Goal: Transaction & Acquisition: Purchase product/service

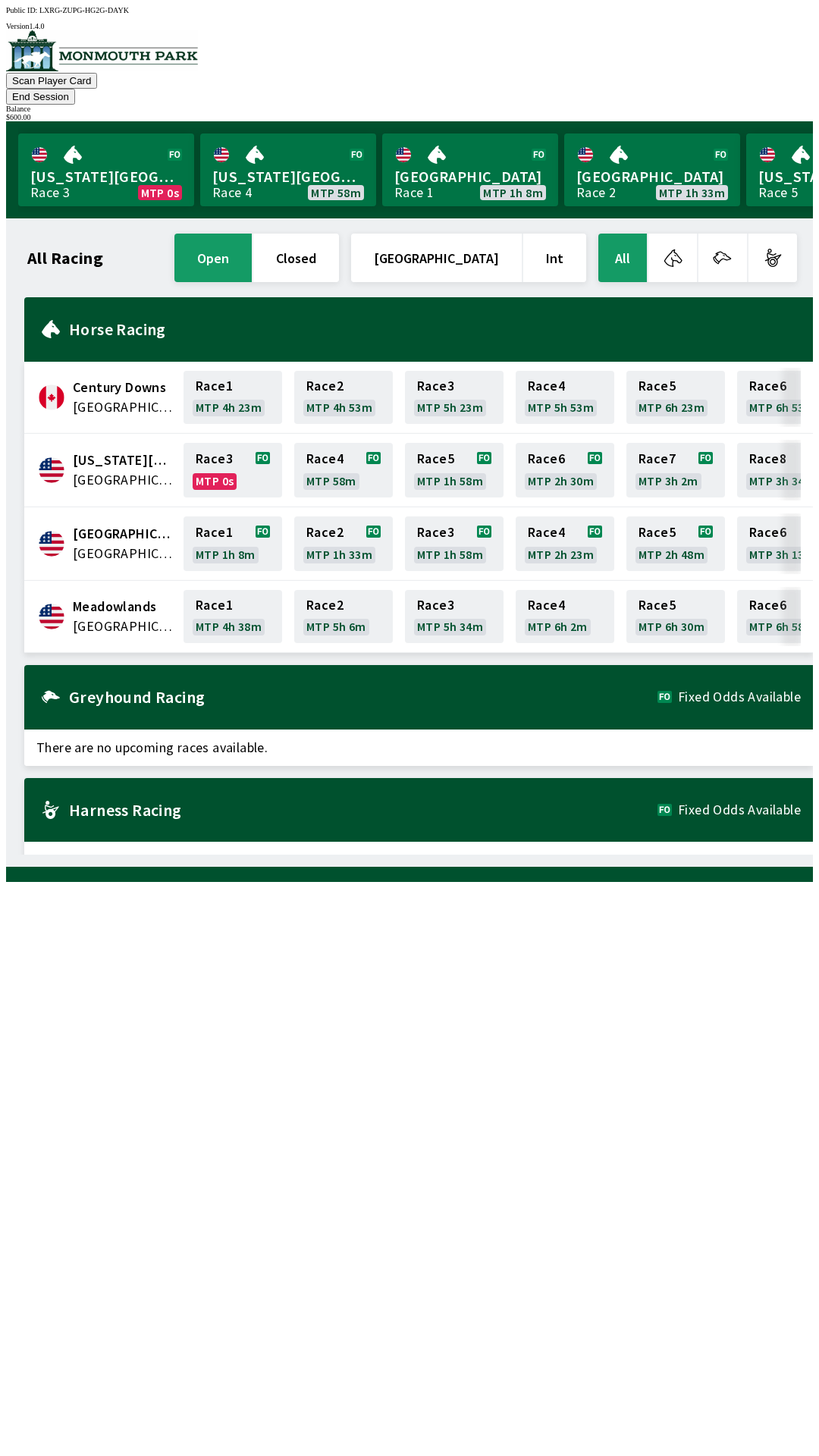
click at [120, 616] on span "[GEOGRAPHIC_DATA]" at bounding box center [123, 626] width 102 height 20
click at [340, 590] on link "Race 2 MTP 5h 6m" at bounding box center [343, 617] width 98 height 54
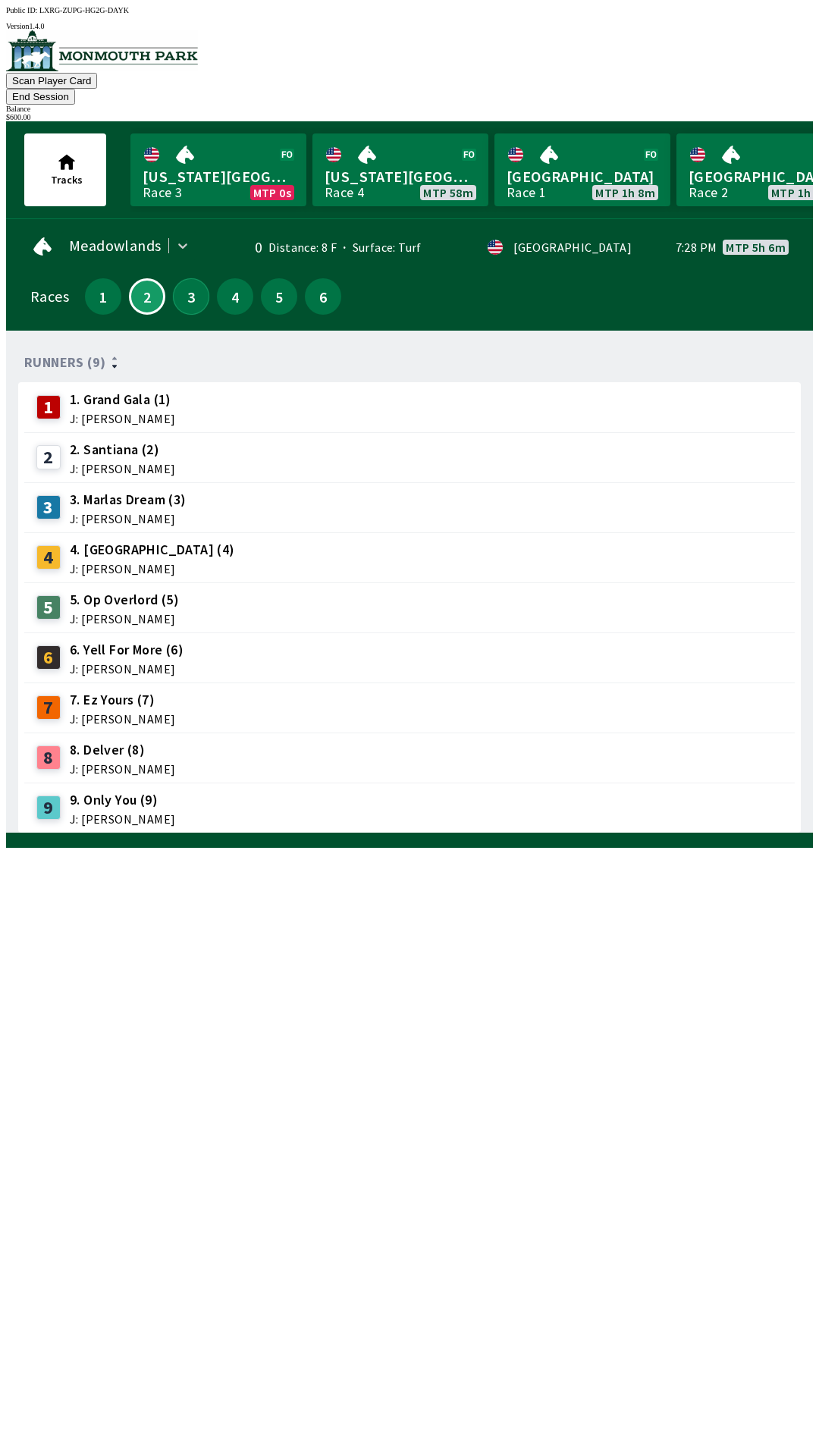
click at [190, 281] on button "3" at bounding box center [191, 296] width 36 height 36
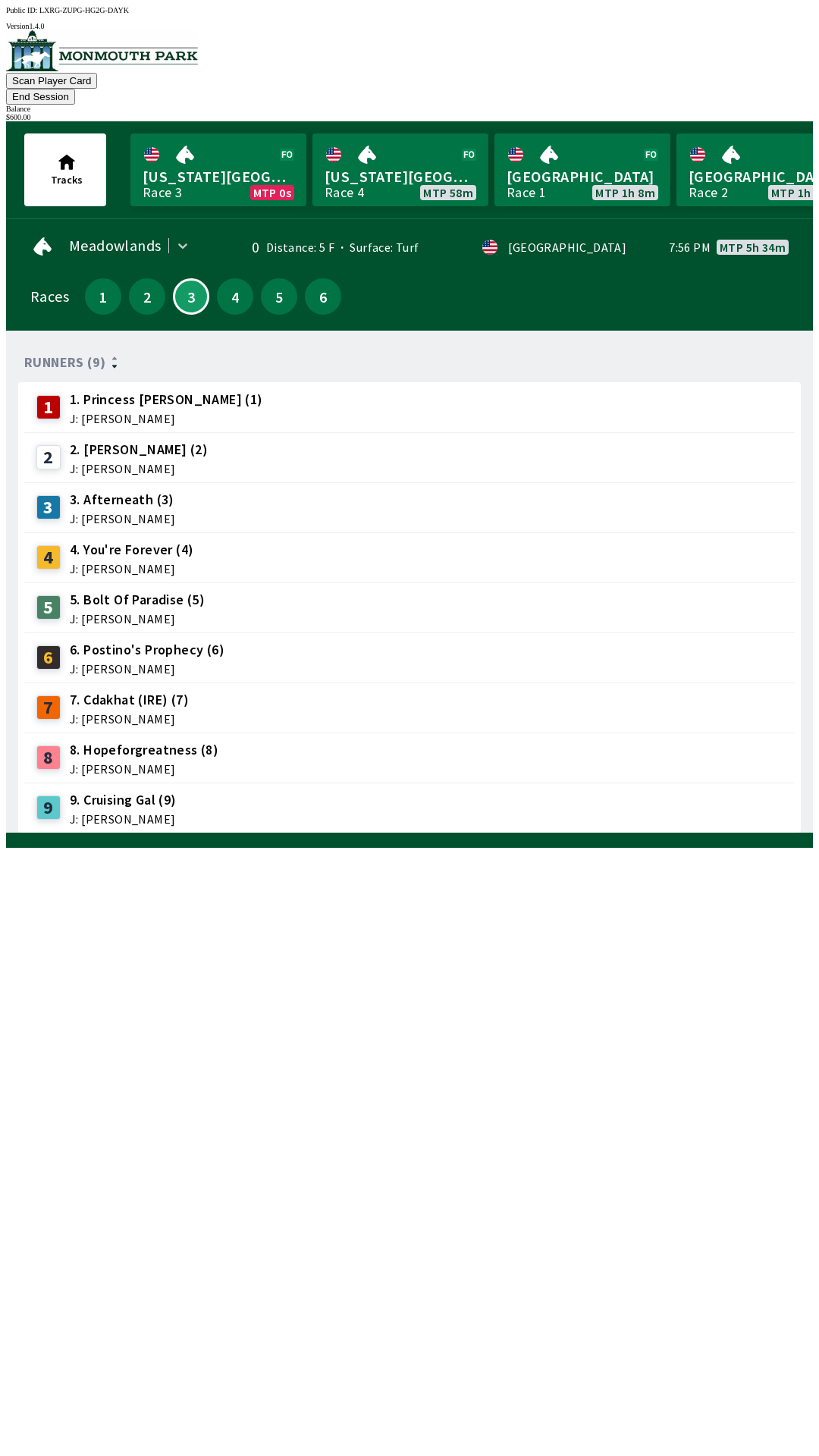
click at [75, 89] on button "End Session" at bounding box center [41, 97] width 69 height 16
click at [495, 161] on link "[GEOGRAPHIC_DATA] Race 1 MTP 1h 8m" at bounding box center [583, 170] width 176 height 72
click at [396, 161] on link "[US_STATE] Park Race 4 MTP 58m" at bounding box center [400, 170] width 176 height 72
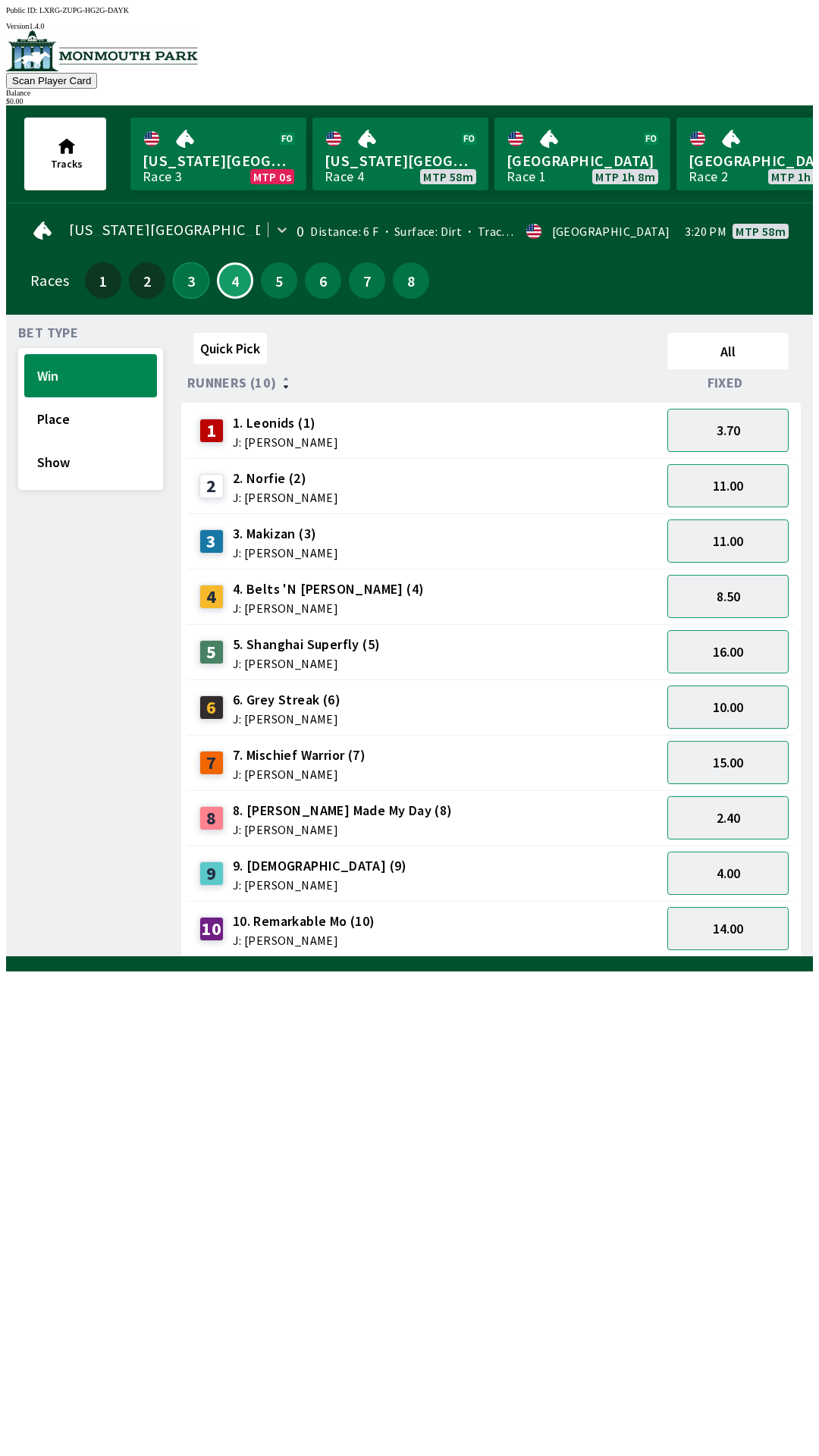
click at [182, 284] on button "3" at bounding box center [191, 280] width 36 height 36
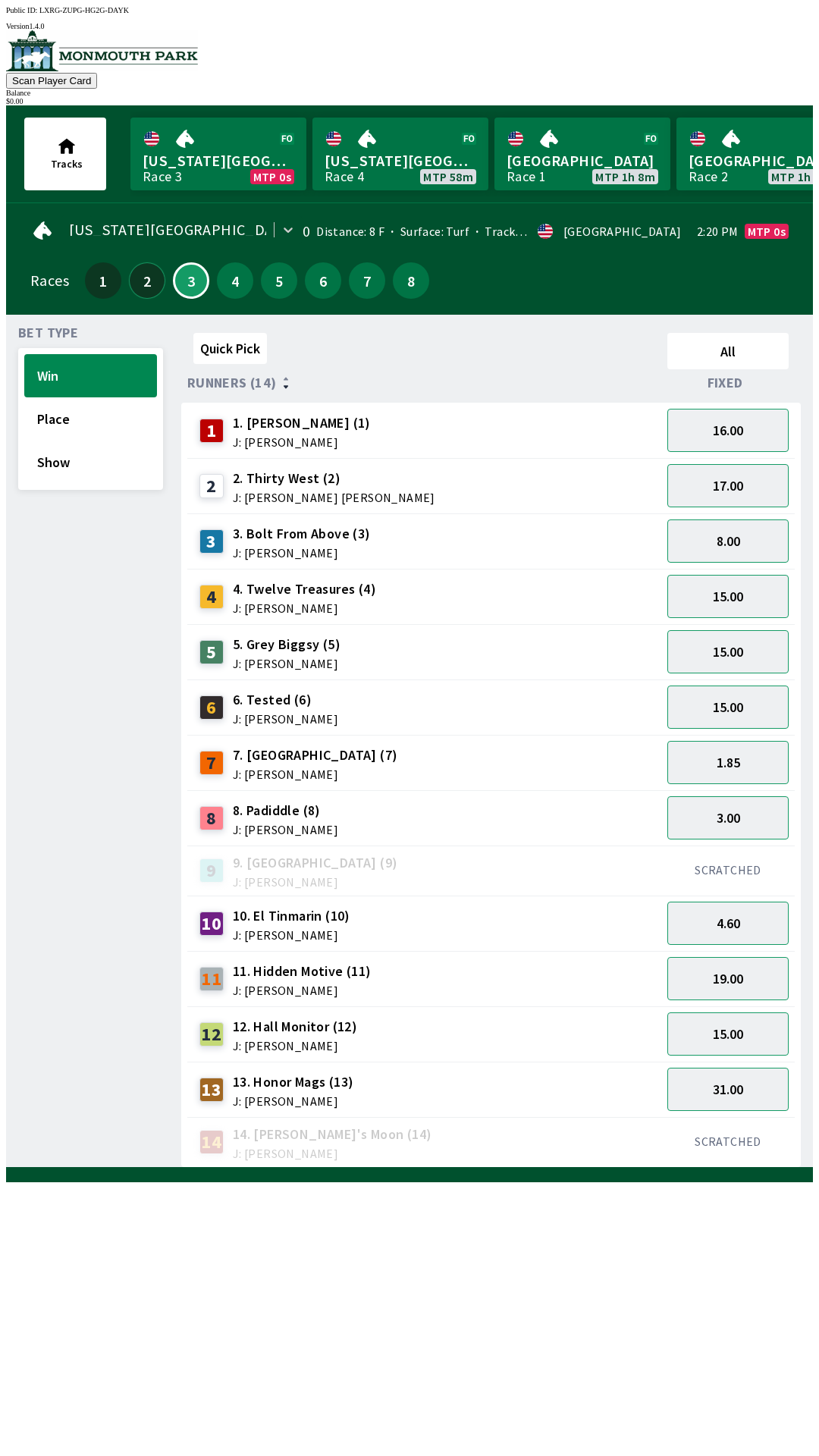
click at [141, 285] on button "2" at bounding box center [147, 280] width 36 height 36
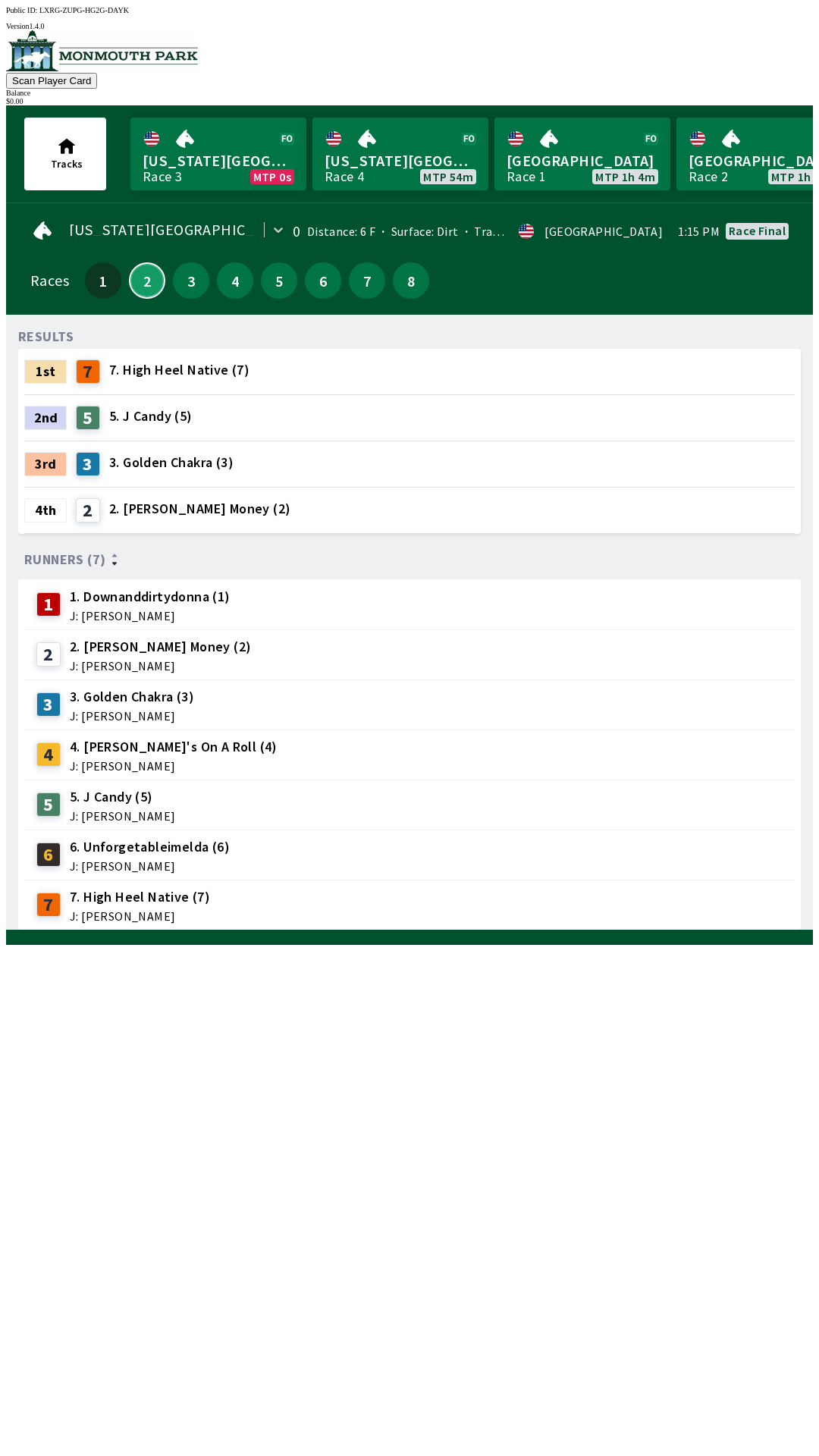
click at [129, 262] on button "2" at bounding box center [147, 280] width 36 height 36
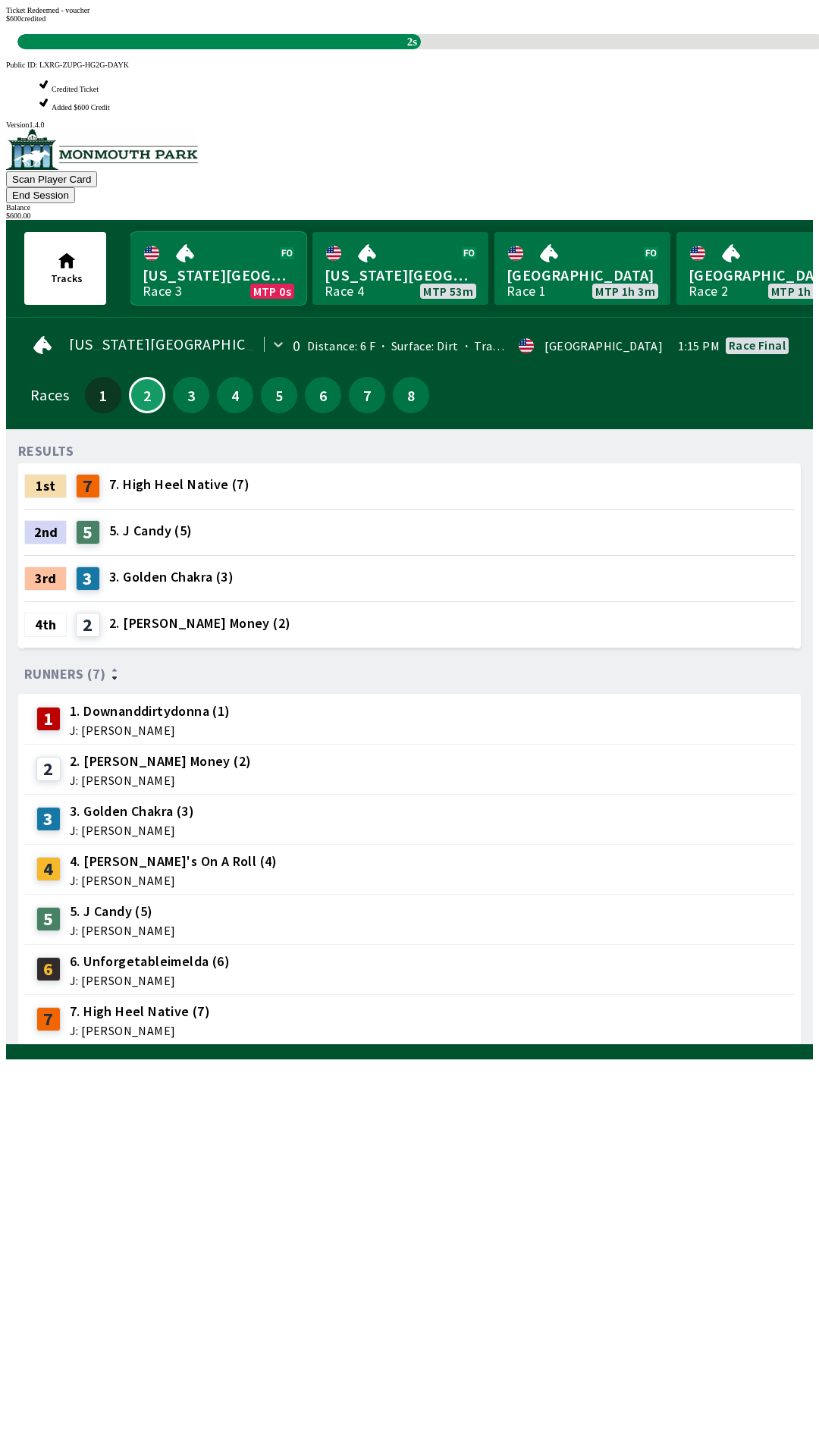
click at [217, 232] on link "[US_STATE] Park Race 3 MTP 0s" at bounding box center [218, 268] width 176 height 72
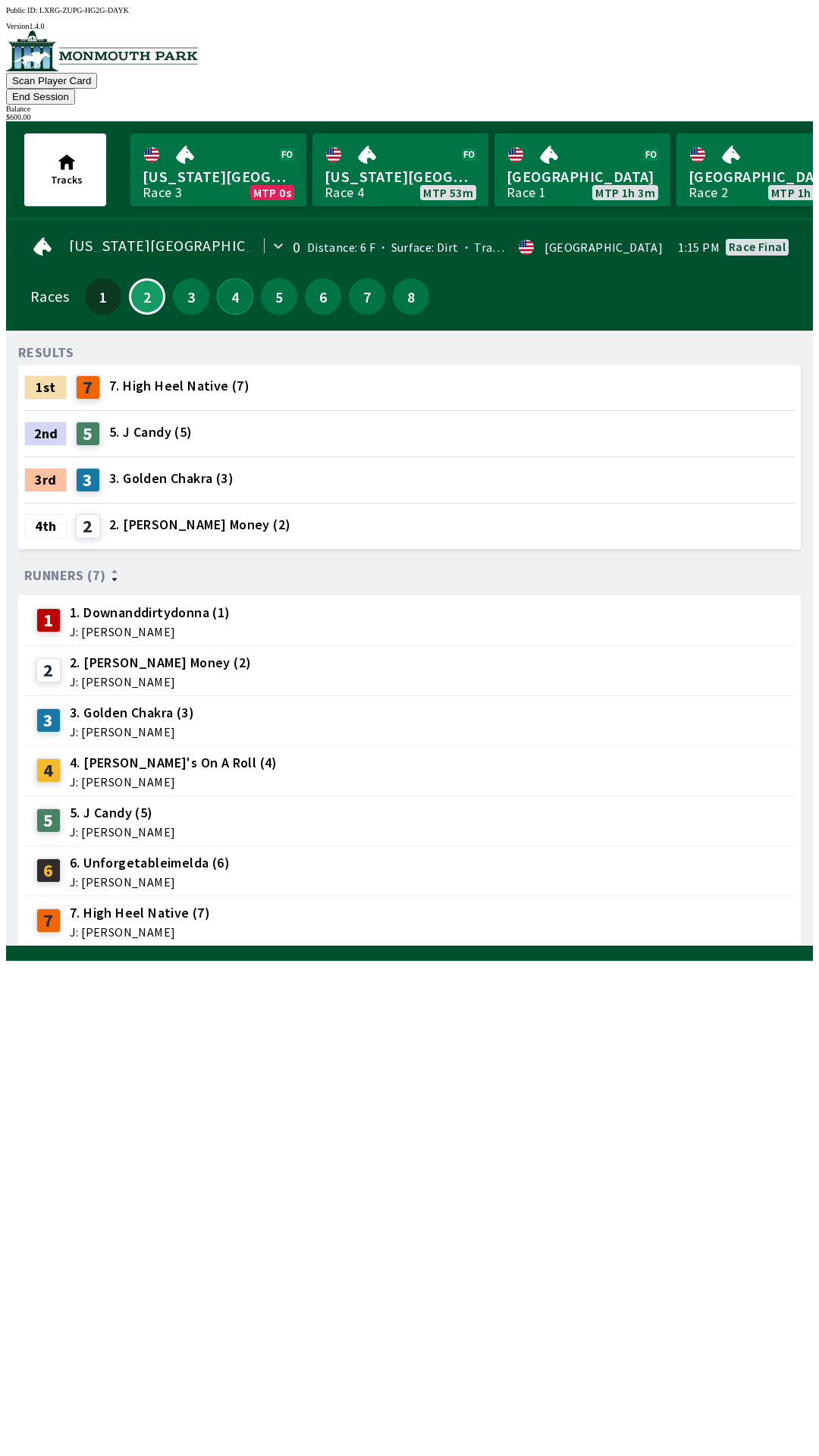
click at [234, 287] on button "4" at bounding box center [235, 296] width 36 height 36
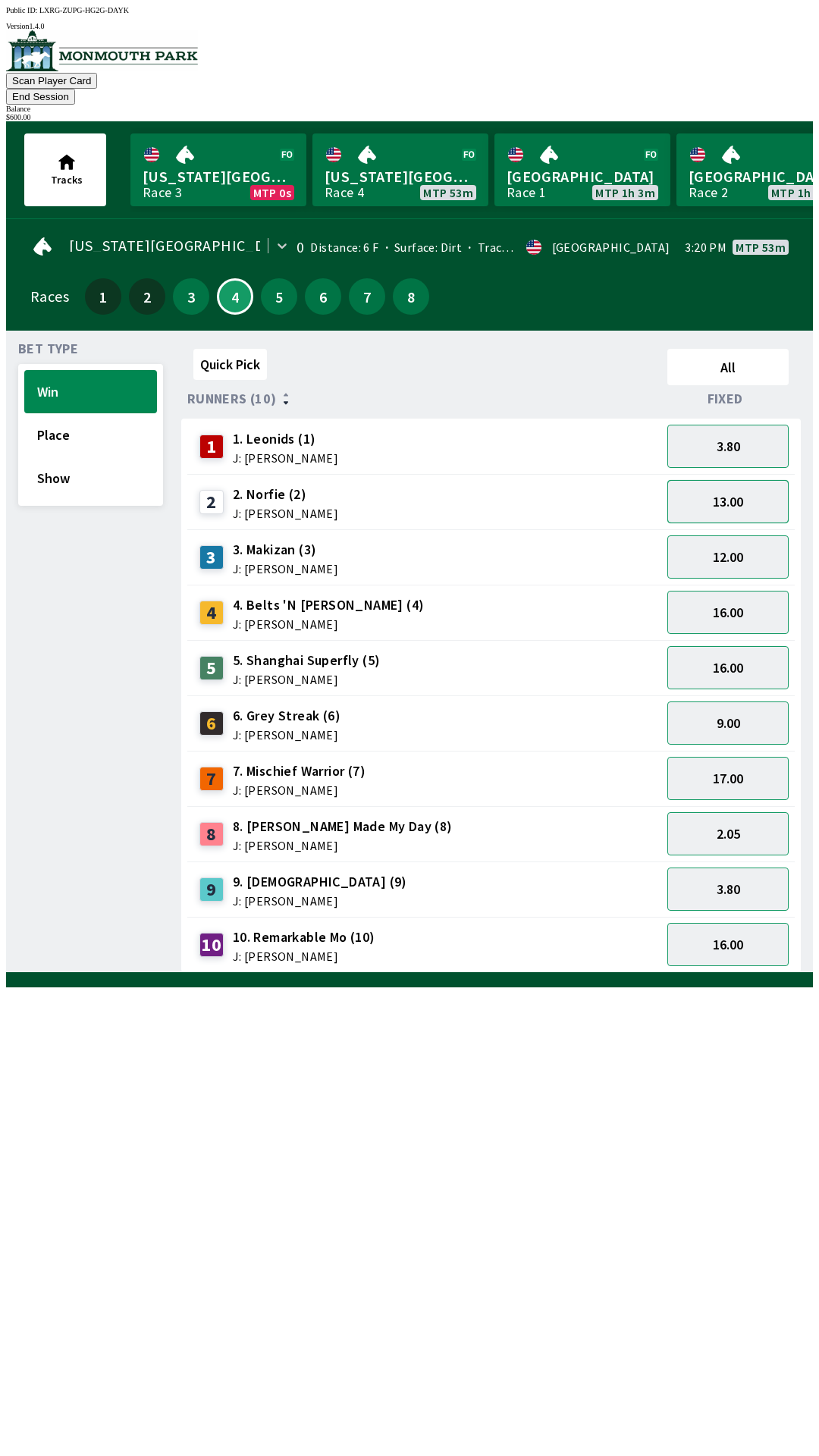
click at [753, 480] on button "13.00" at bounding box center [728, 501] width 122 height 43
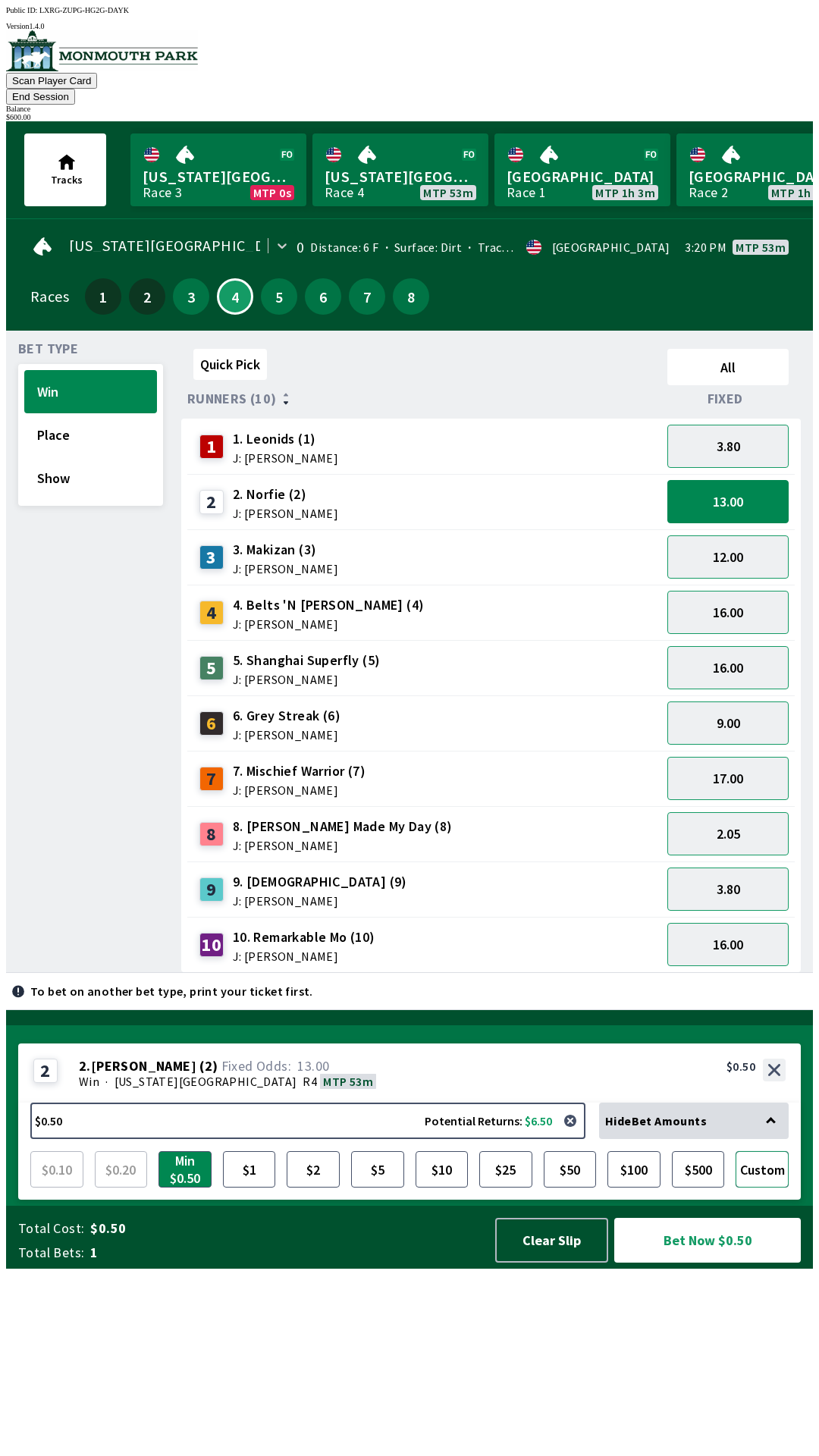
click at [765, 1188] on button "Custom" at bounding box center [762, 1169] width 54 height 36
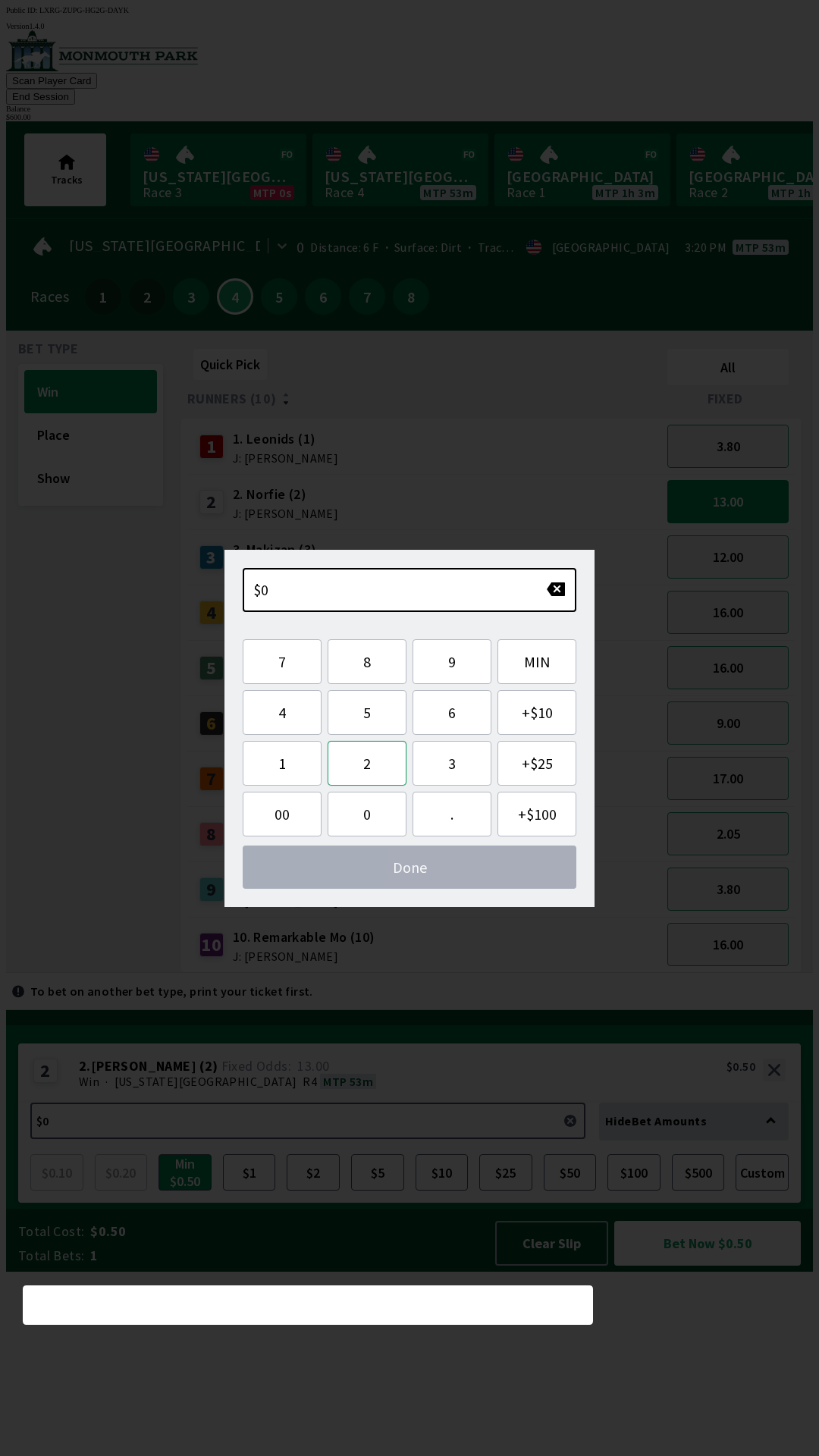
click at [373, 766] on button "2" at bounding box center [367, 763] width 79 height 45
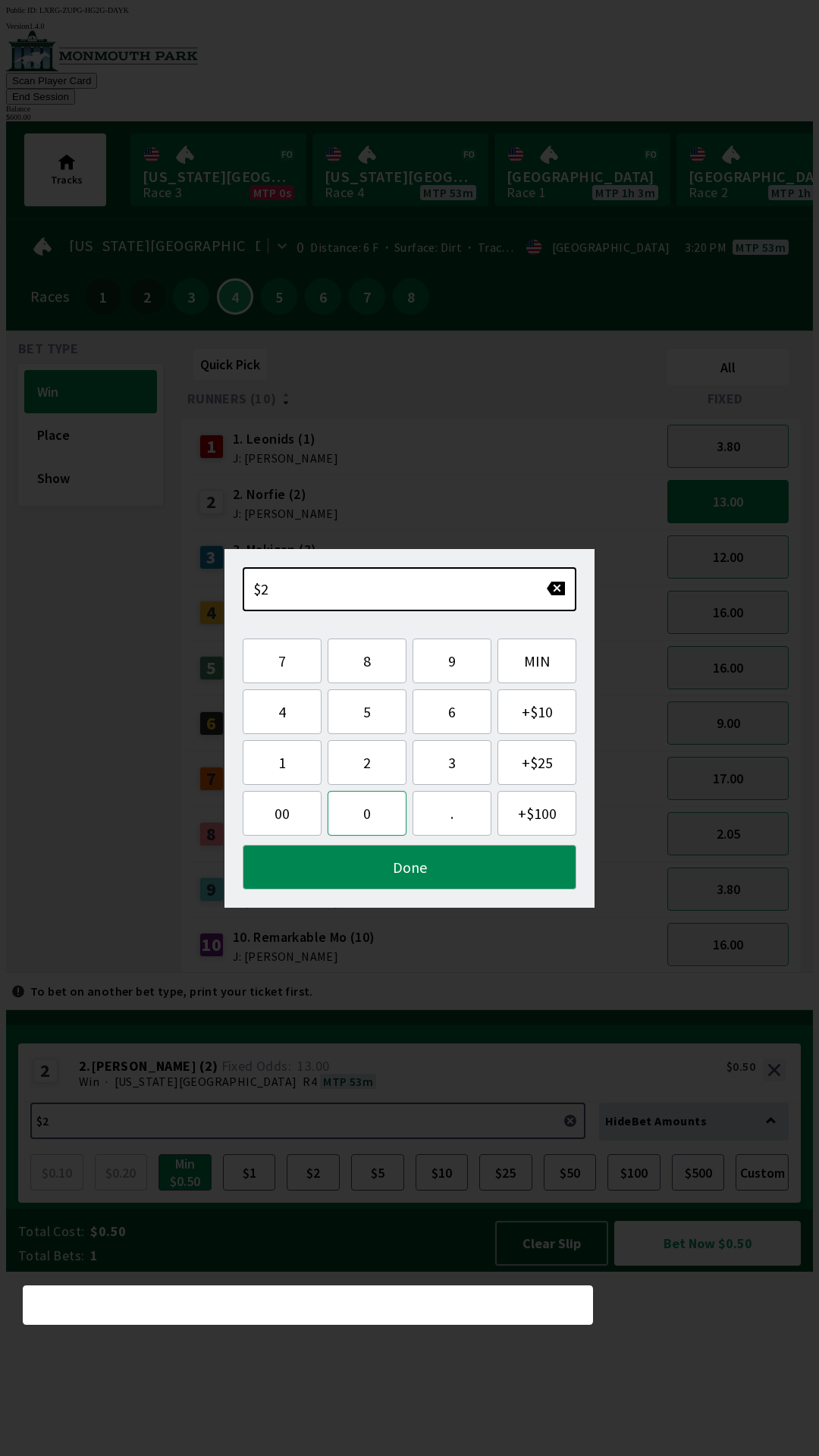
click at [361, 810] on button "0" at bounding box center [367, 813] width 79 height 45
click at [364, 823] on button "0" at bounding box center [367, 813] width 79 height 45
click at [442, 805] on button "." at bounding box center [451, 813] width 79 height 45
click at [428, 862] on button "Done" at bounding box center [409, 867] width 334 height 45
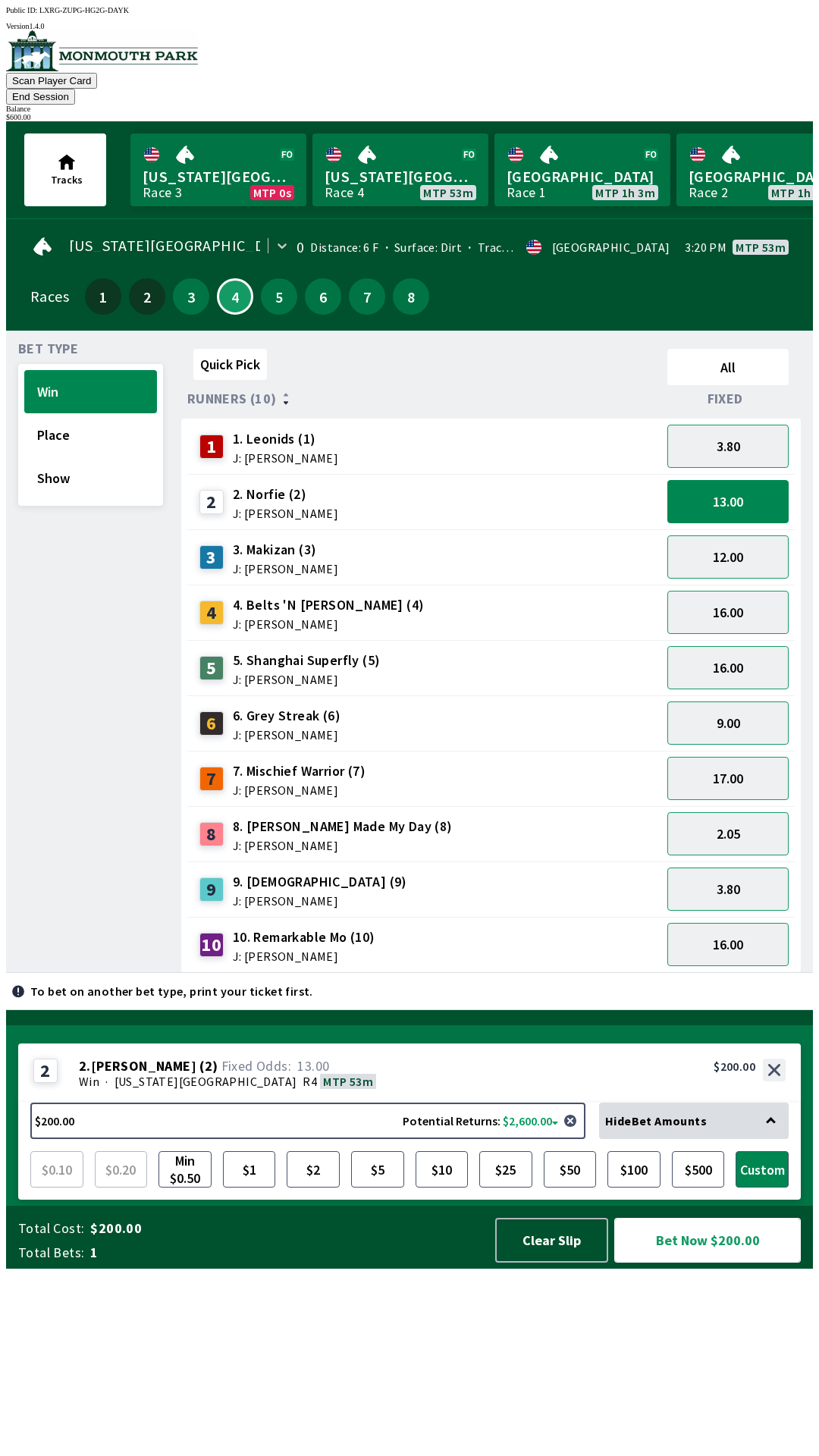
click at [721, 1263] on button "Bet Now $200.00" at bounding box center [708, 1240] width 186 height 45
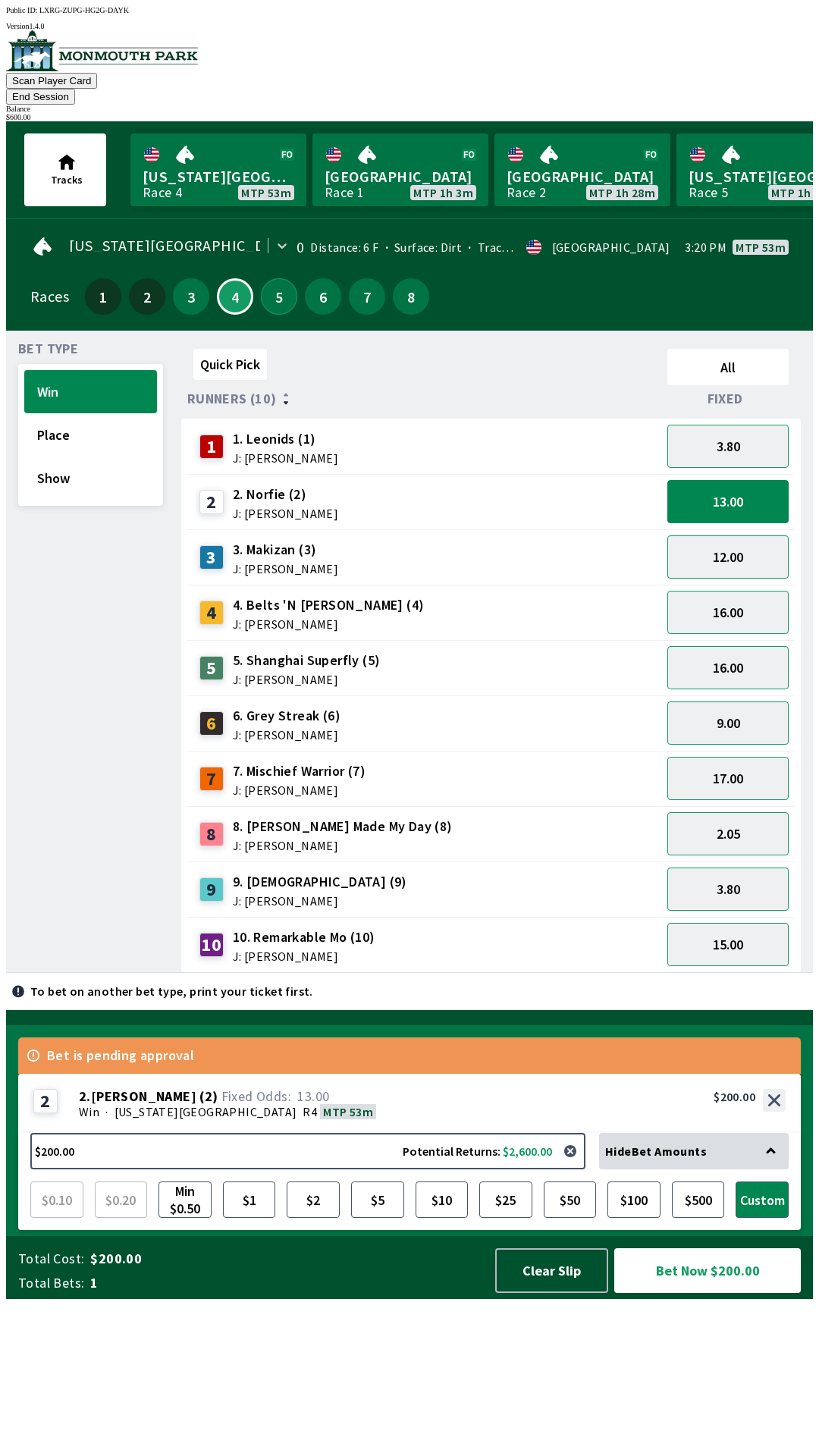
click at [269, 278] on button "5" at bounding box center [279, 296] width 36 height 36
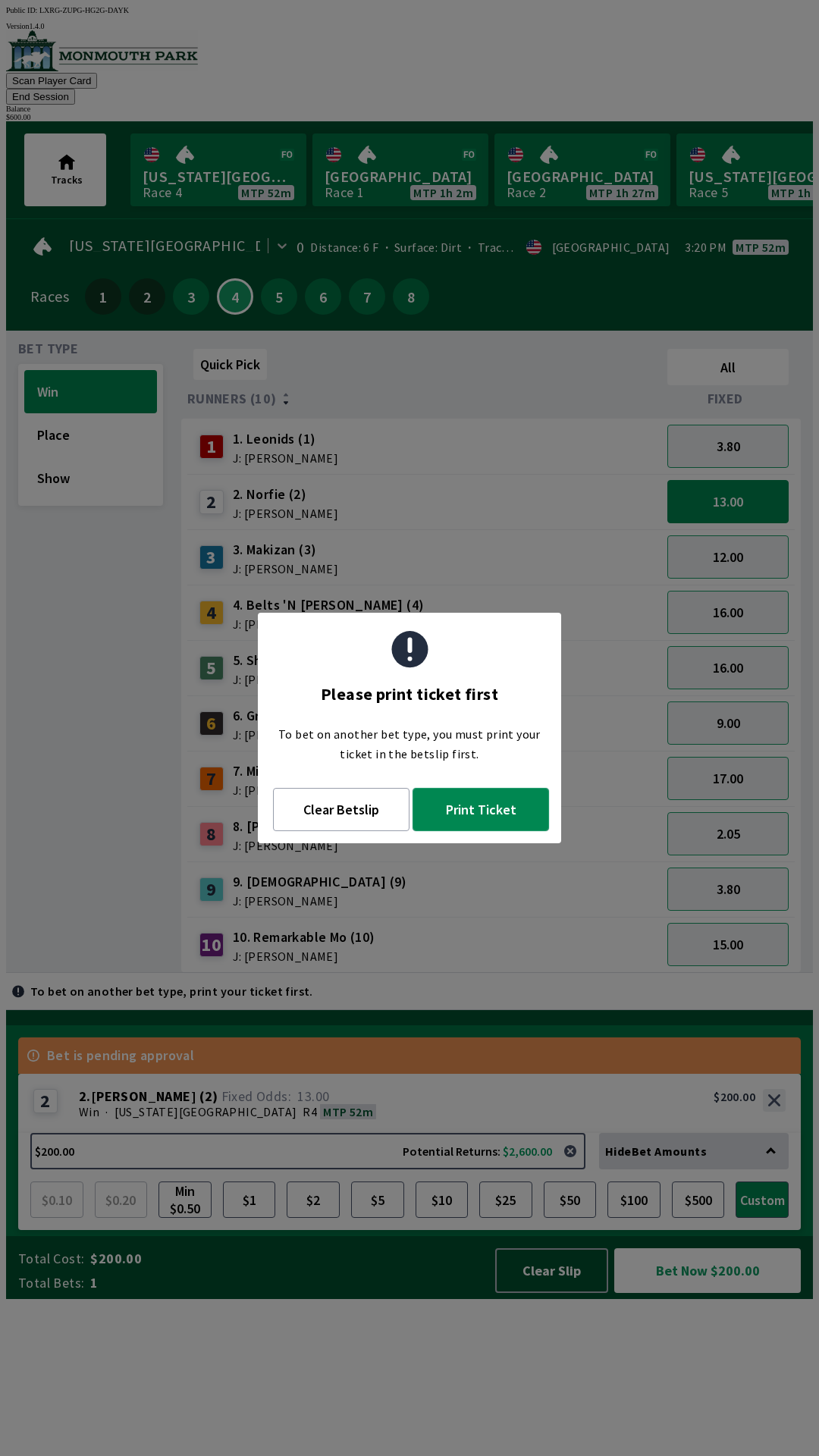
click at [471, 821] on button "Print Ticket" at bounding box center [481, 810] width 136 height 43
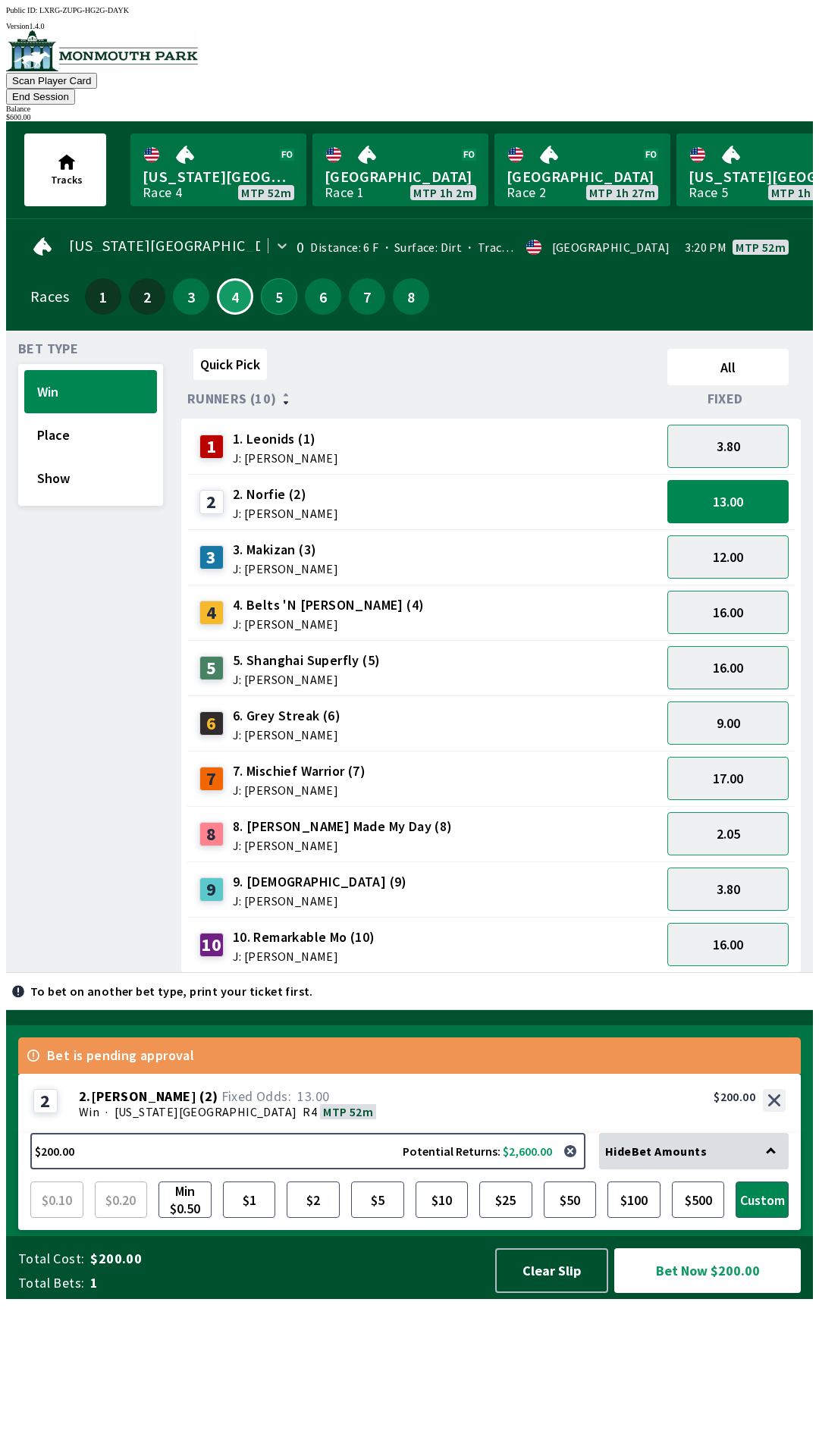
click at [274, 286] on button "5" at bounding box center [279, 296] width 36 height 36
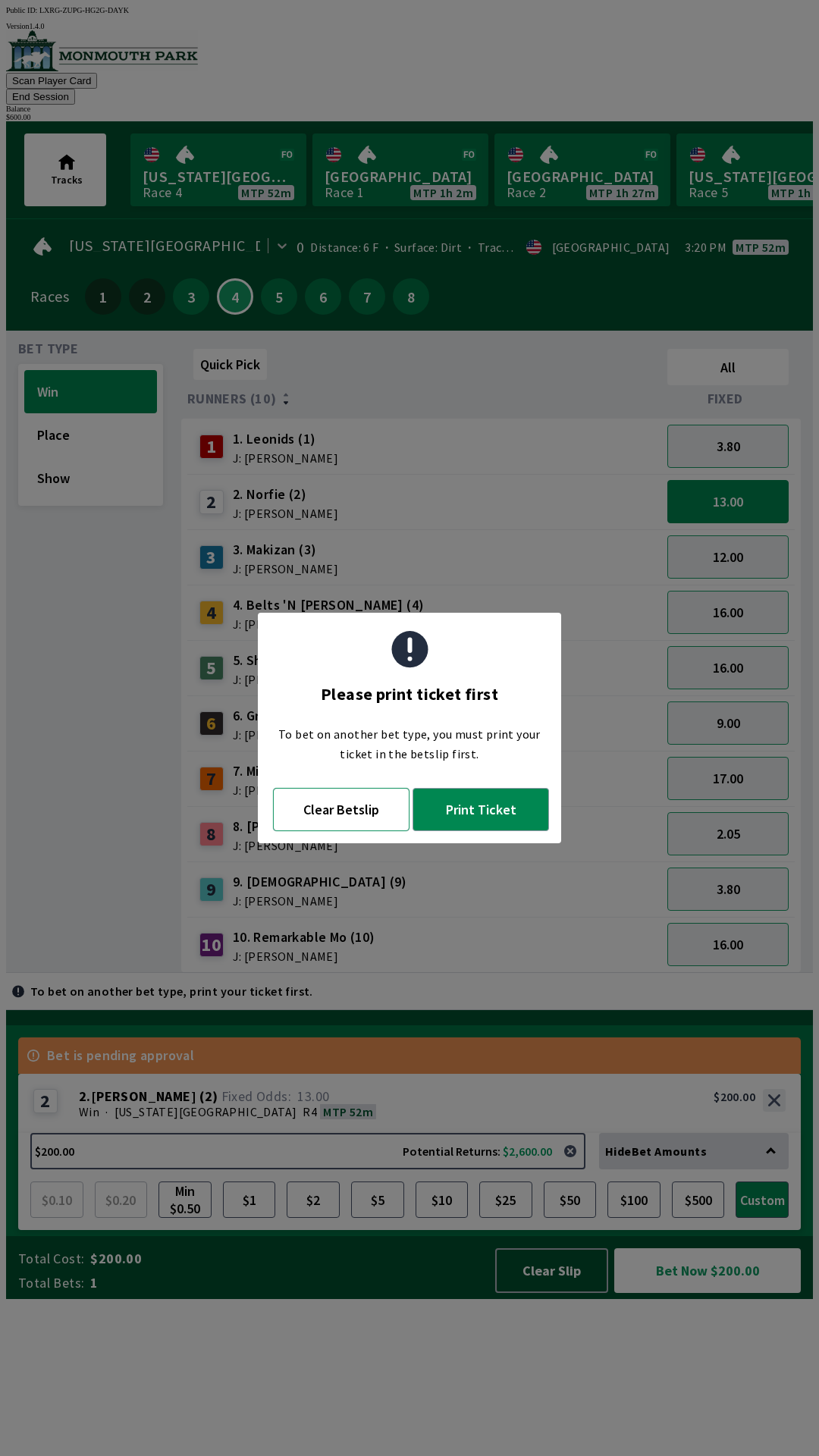
click at [356, 821] on button "Clear Betslip" at bounding box center [341, 810] width 136 height 43
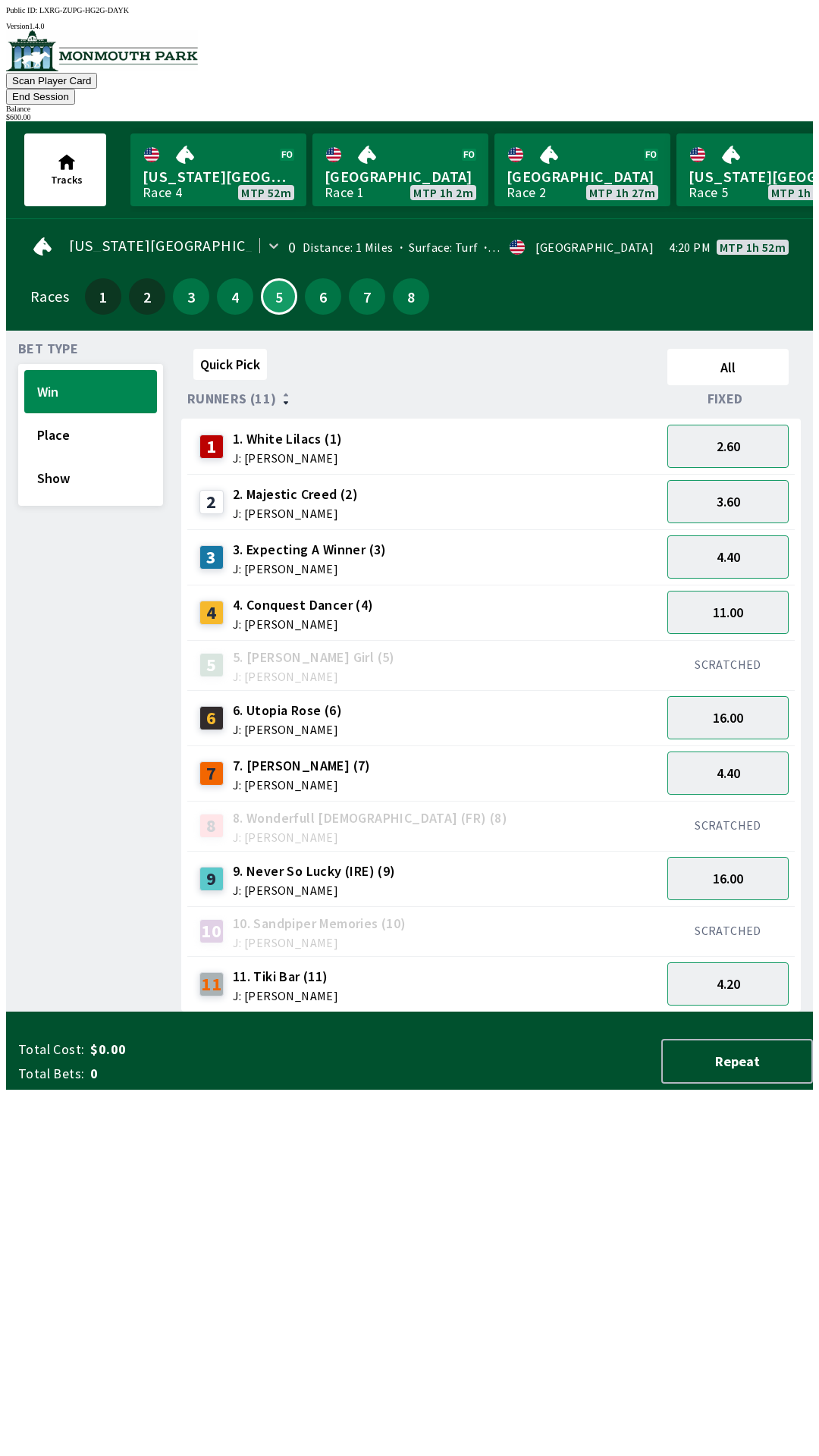
click at [359, 851] on div "9 9. Never So Lucky (IRE) (9) J: [PERSON_NAME]" at bounding box center [424, 879] width 474 height 55
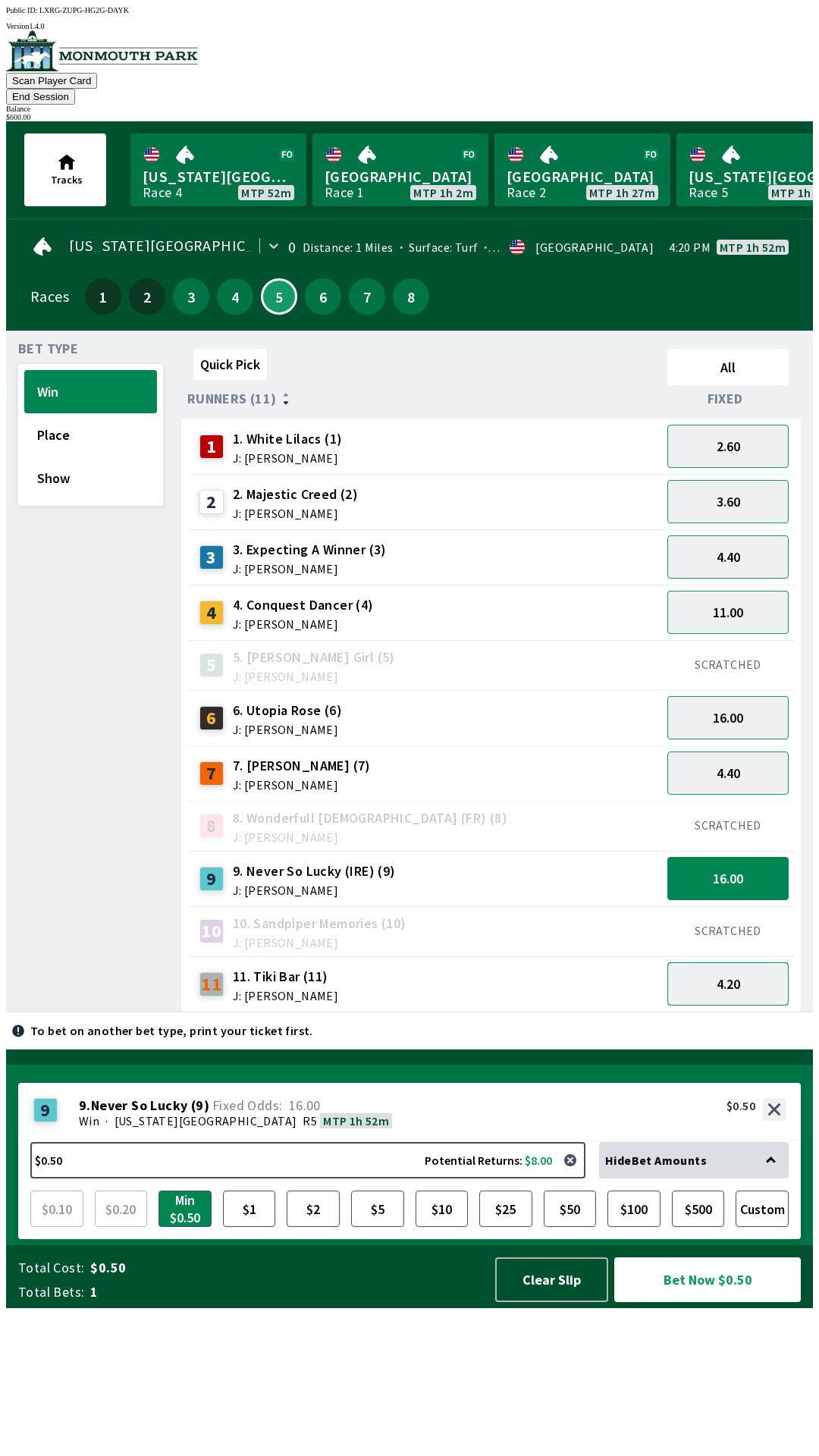
click at [742, 965] on button "4.20" at bounding box center [728, 984] width 122 height 43
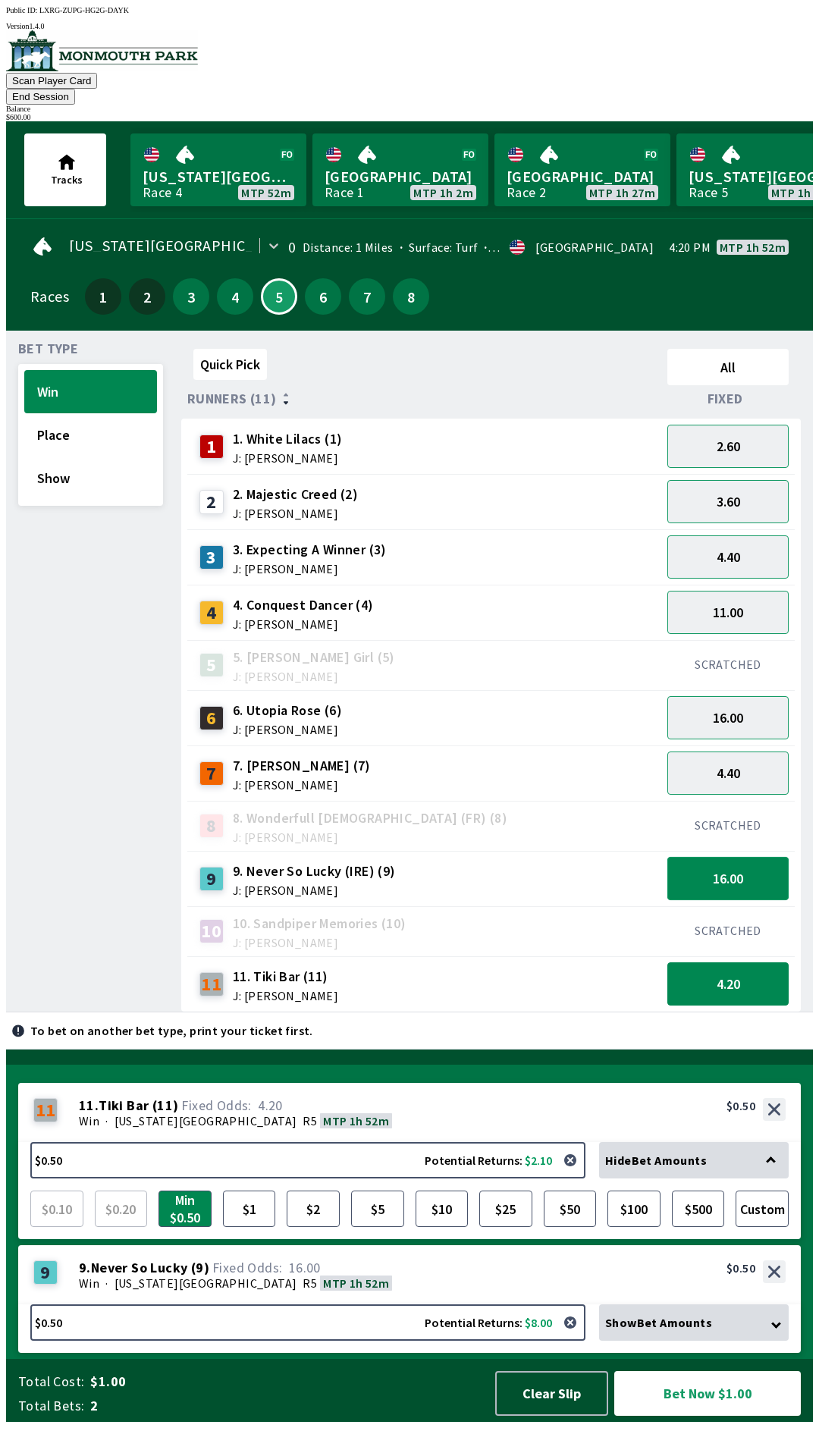
click at [753, 857] on button "16.00" at bounding box center [728, 879] width 122 height 43
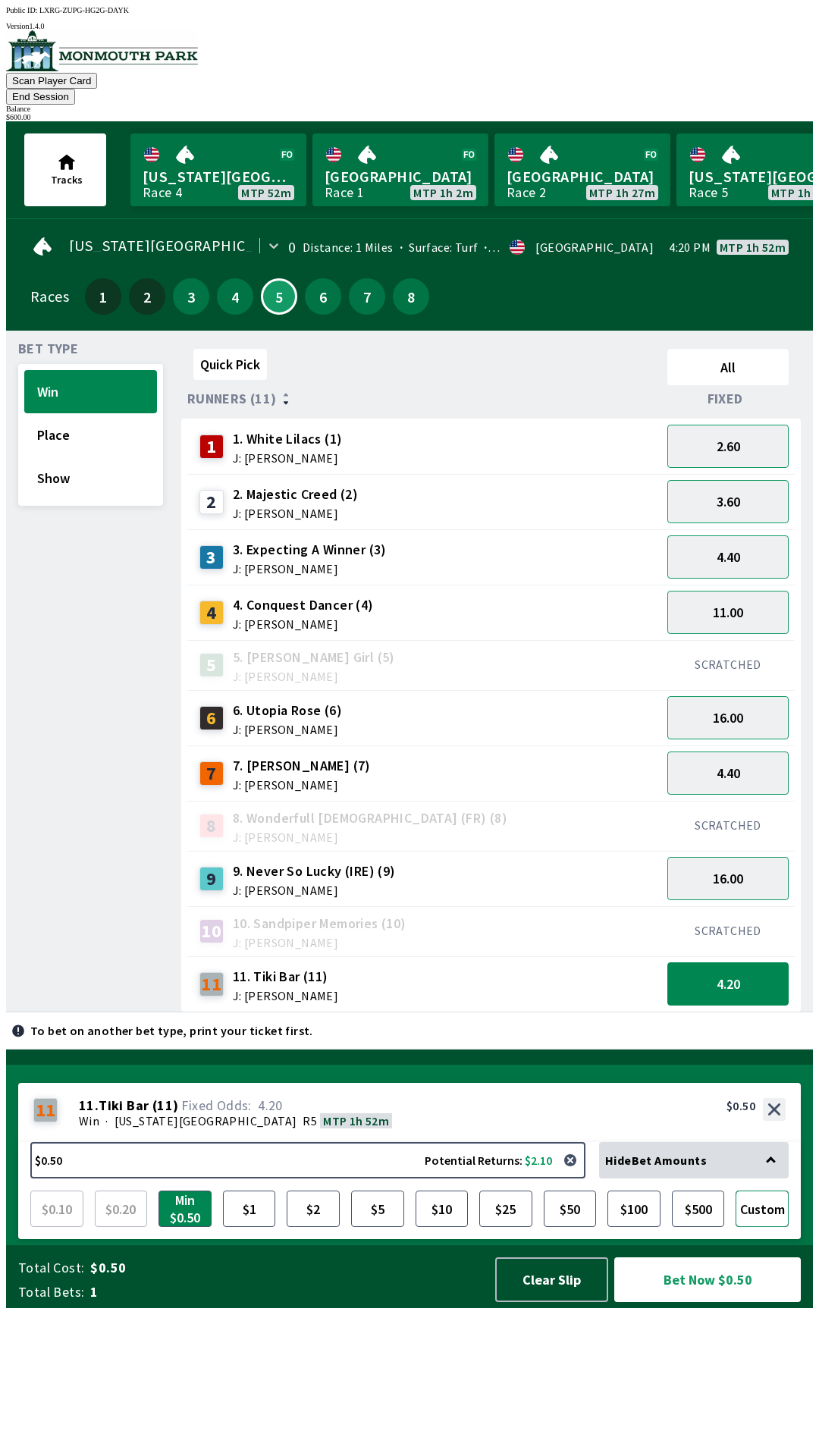
click at [761, 1227] on button "Custom" at bounding box center [762, 1208] width 54 height 36
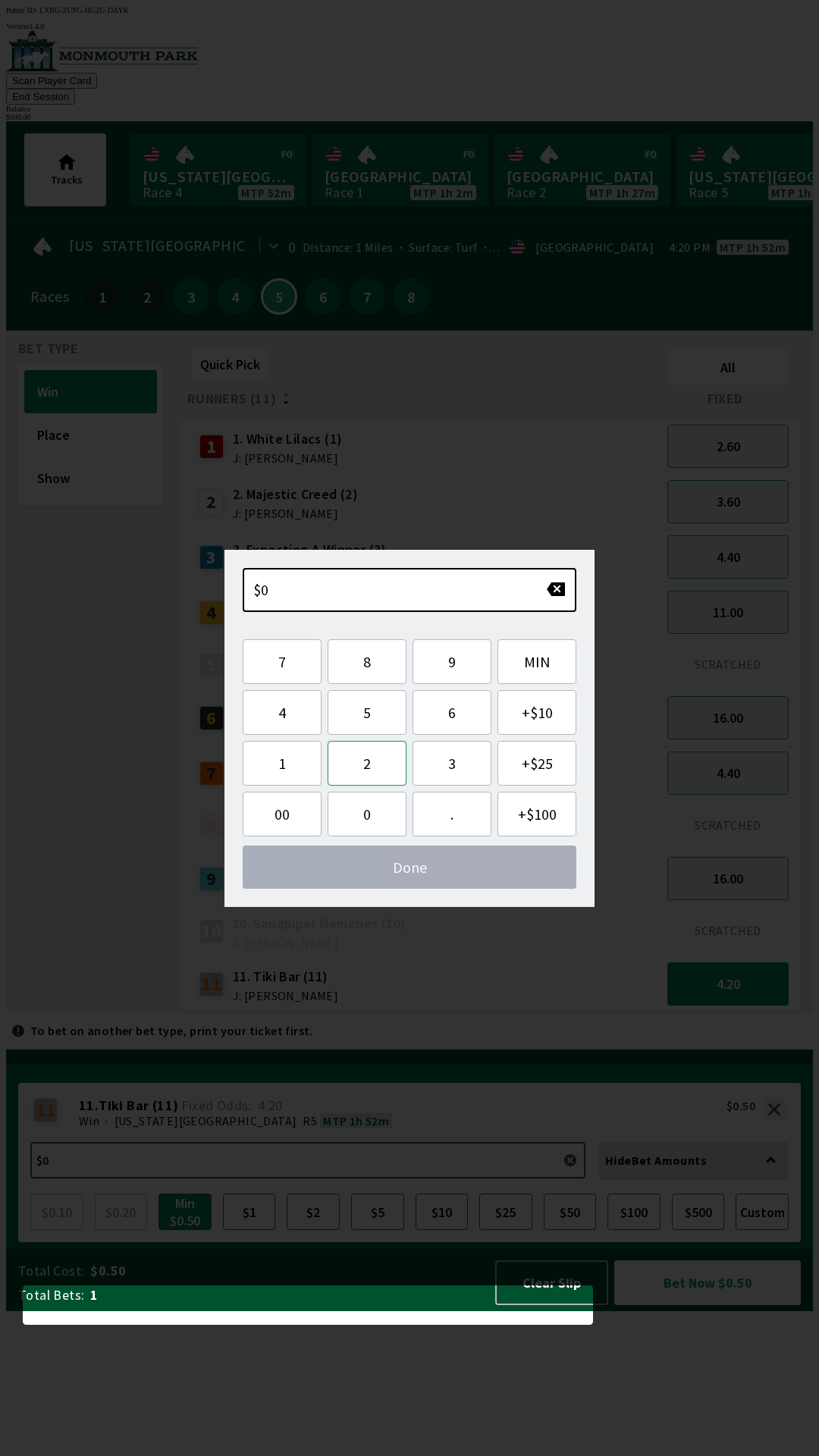
click at [381, 766] on button "2" at bounding box center [367, 763] width 79 height 45
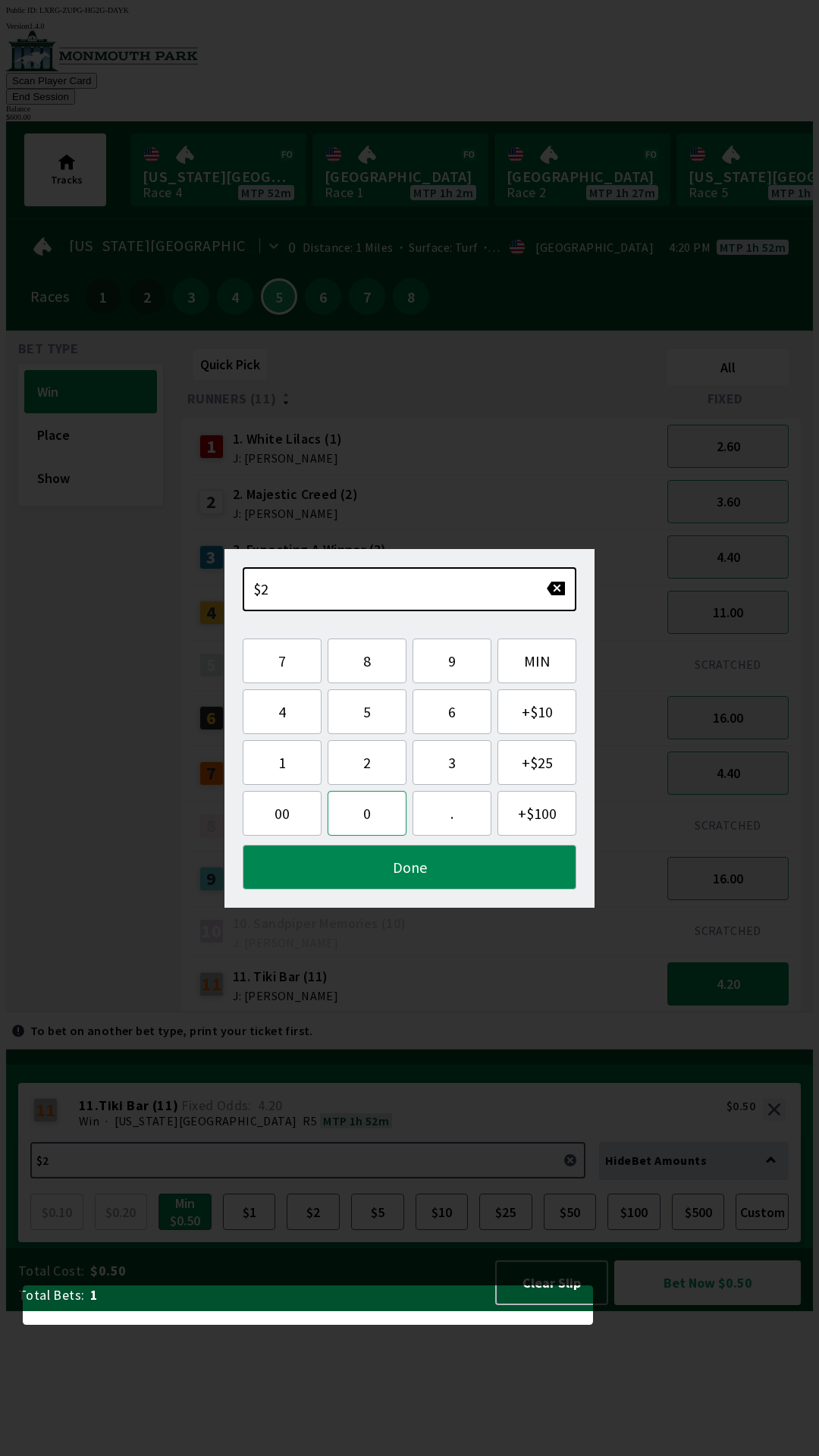
click at [372, 819] on button "0" at bounding box center [367, 813] width 79 height 45
click at [369, 829] on button "0" at bounding box center [367, 813] width 79 height 45
click at [444, 821] on button "." at bounding box center [451, 813] width 79 height 45
click at [415, 879] on button "Done" at bounding box center [409, 867] width 334 height 45
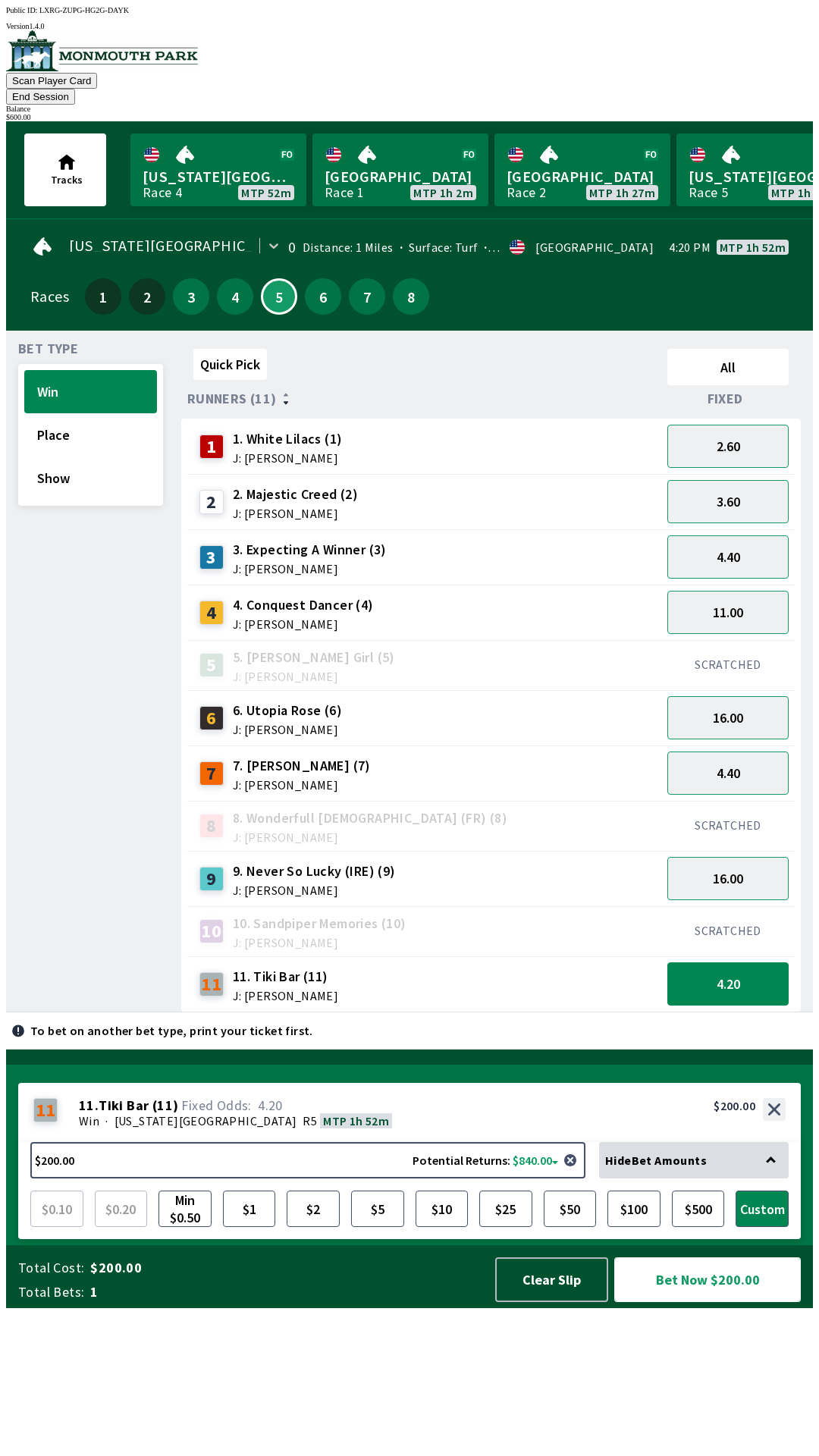
click at [728, 1302] on button "Bet Now $200.00" at bounding box center [708, 1280] width 186 height 45
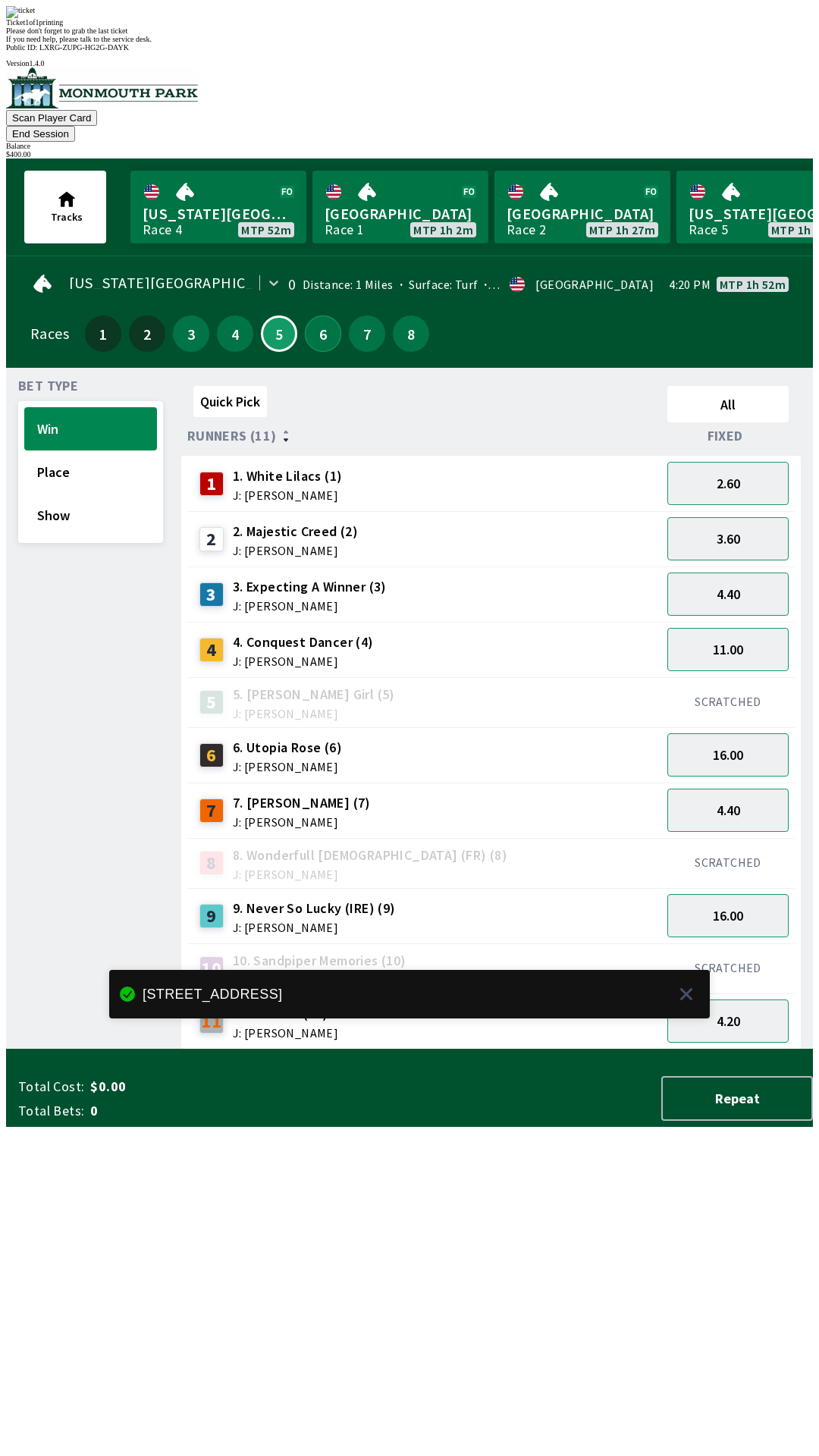
click at [317, 315] on button "6" at bounding box center [323, 333] width 36 height 36
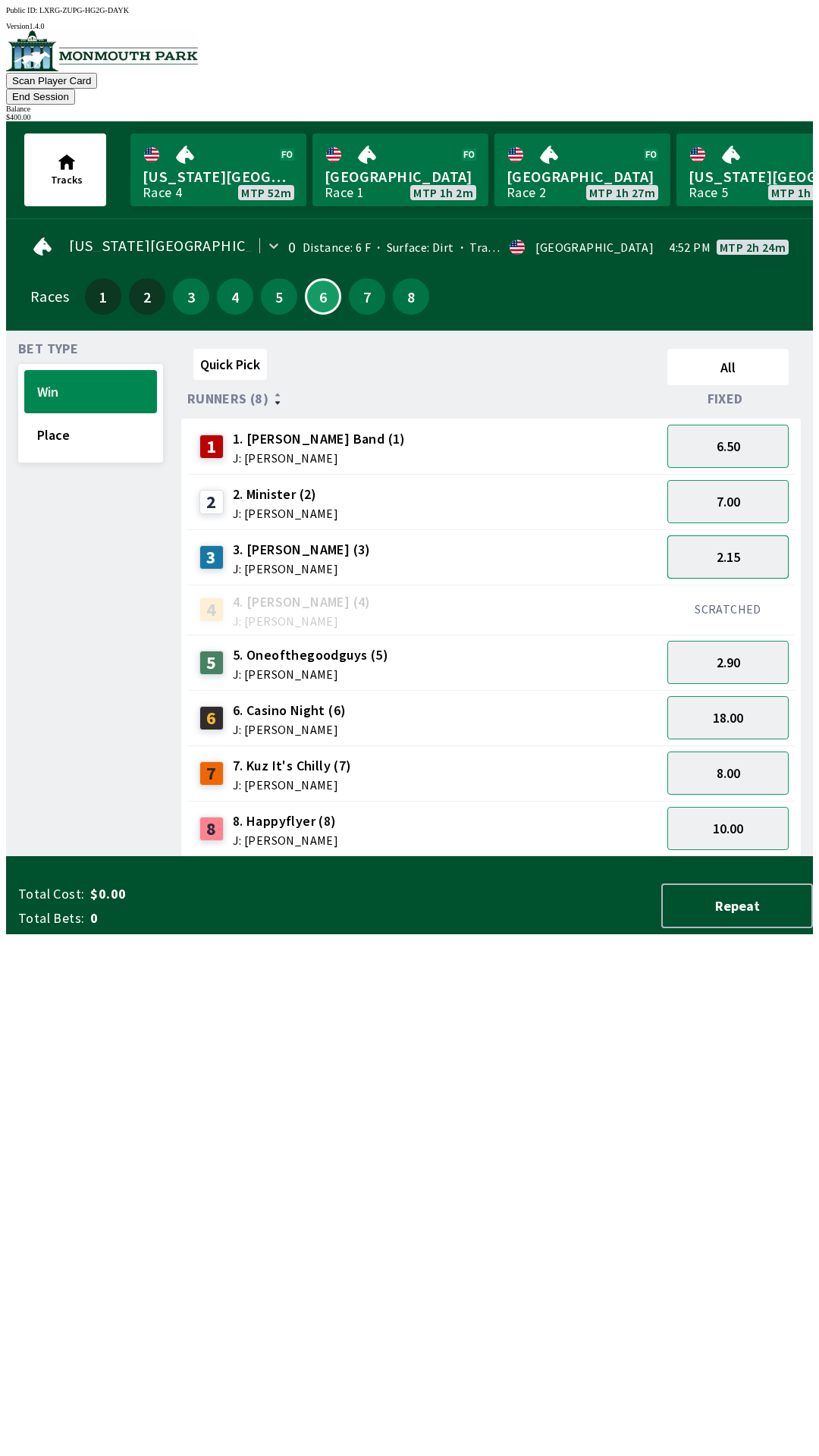
click at [740, 538] on button "2.15" at bounding box center [728, 557] width 122 height 43
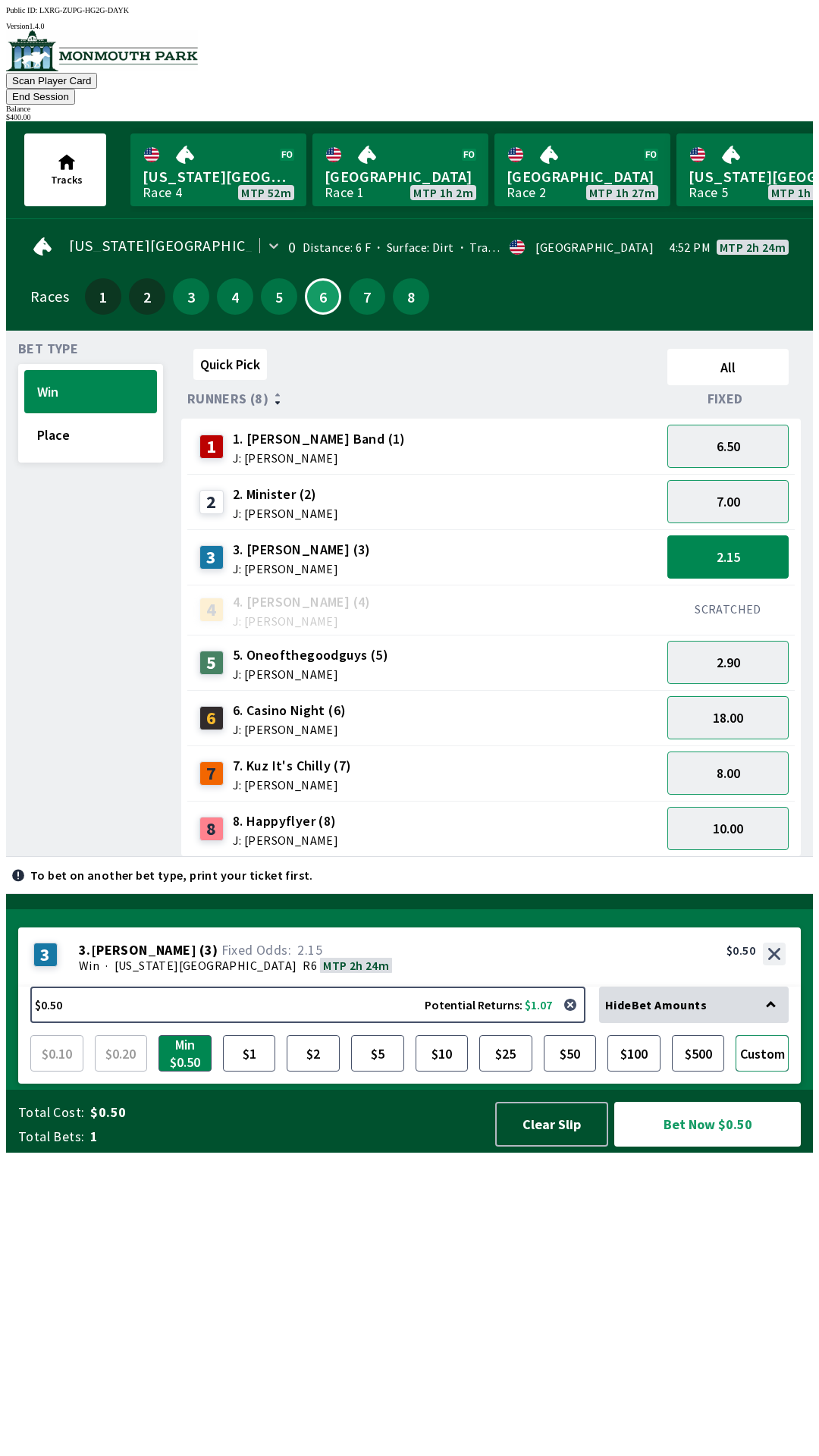
click at [759, 1071] on button "Custom" at bounding box center [762, 1053] width 54 height 36
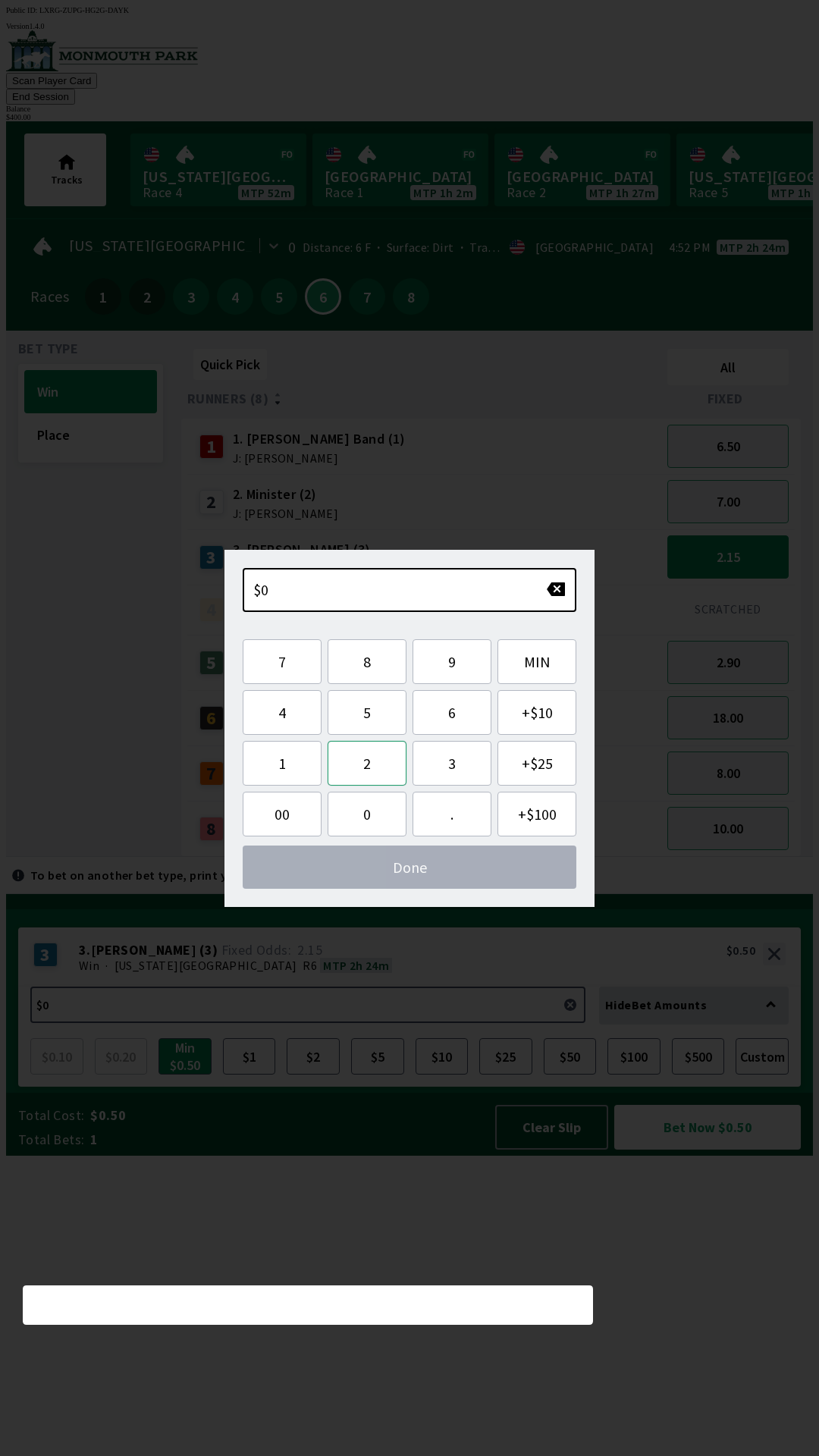
click at [381, 765] on button "2" at bounding box center [367, 763] width 79 height 45
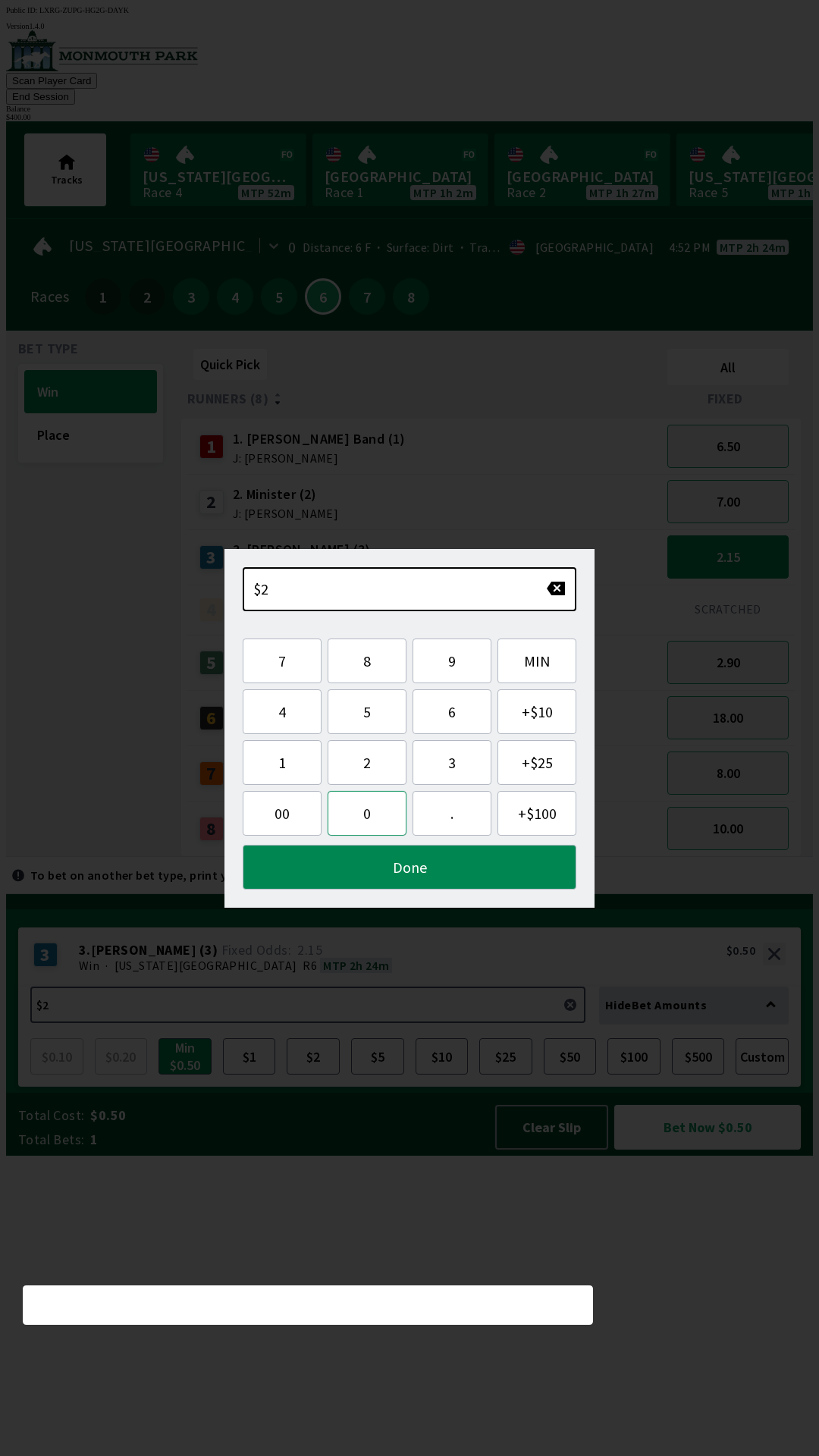
click at [372, 824] on button "0" at bounding box center [367, 813] width 79 height 45
click at [366, 818] on button "0" at bounding box center [367, 813] width 79 height 45
click at [453, 816] on button "." at bounding box center [451, 813] width 79 height 45
click at [415, 867] on button "Done" at bounding box center [409, 867] width 334 height 45
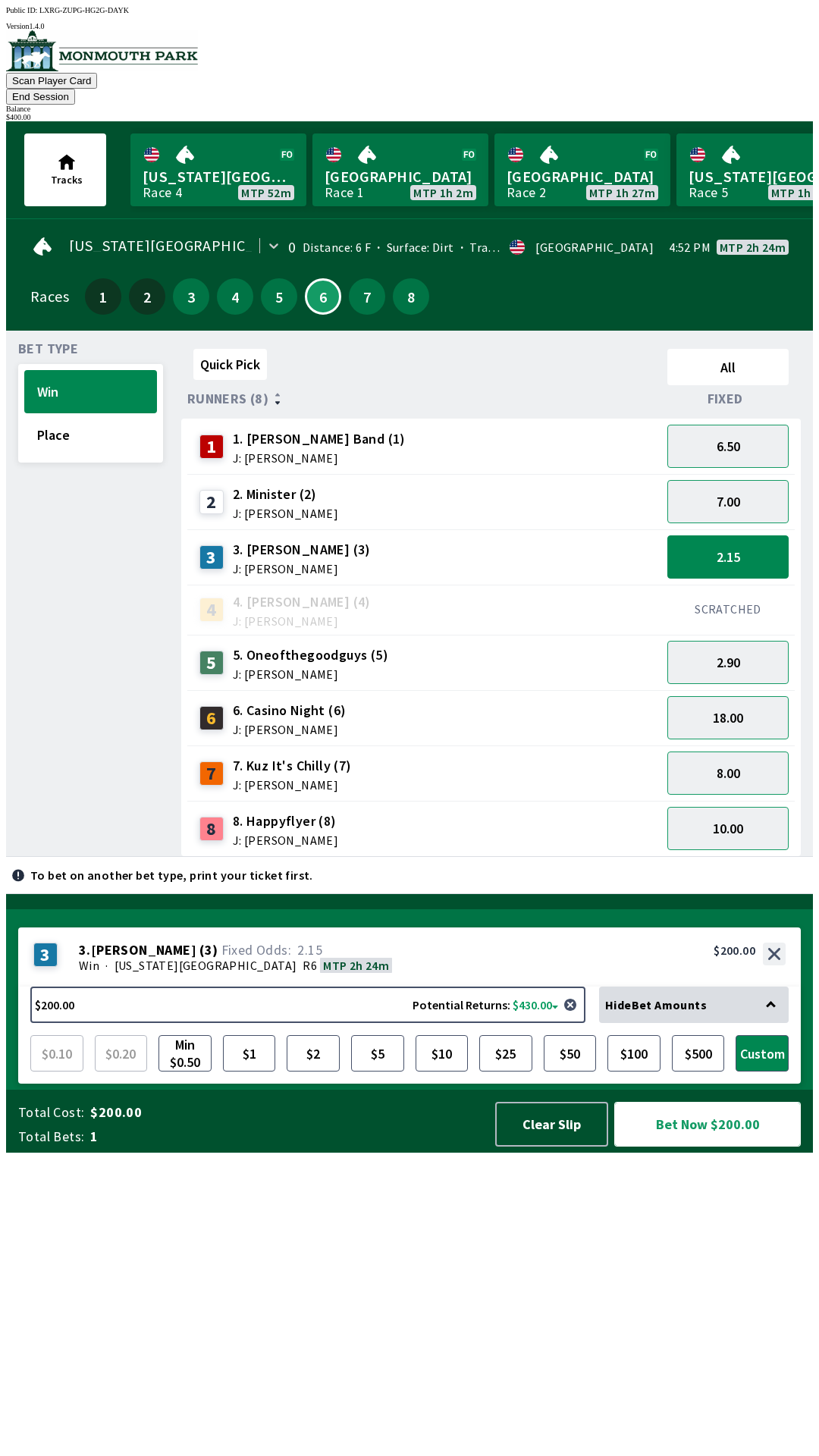
click at [728, 1146] on button "Bet Now $200.00" at bounding box center [708, 1125] width 186 height 45
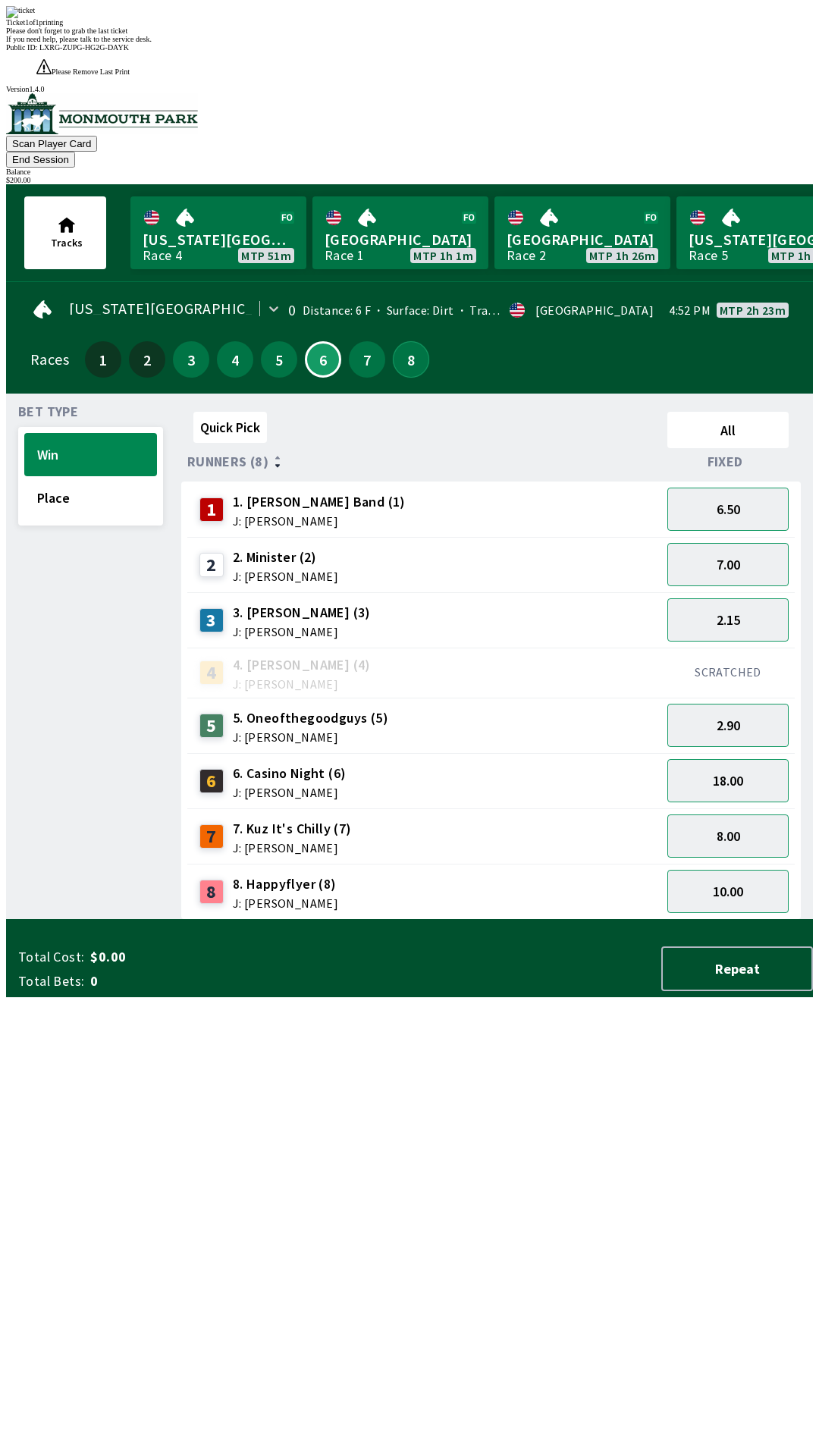
click at [399, 341] on button "8" at bounding box center [411, 359] width 36 height 36
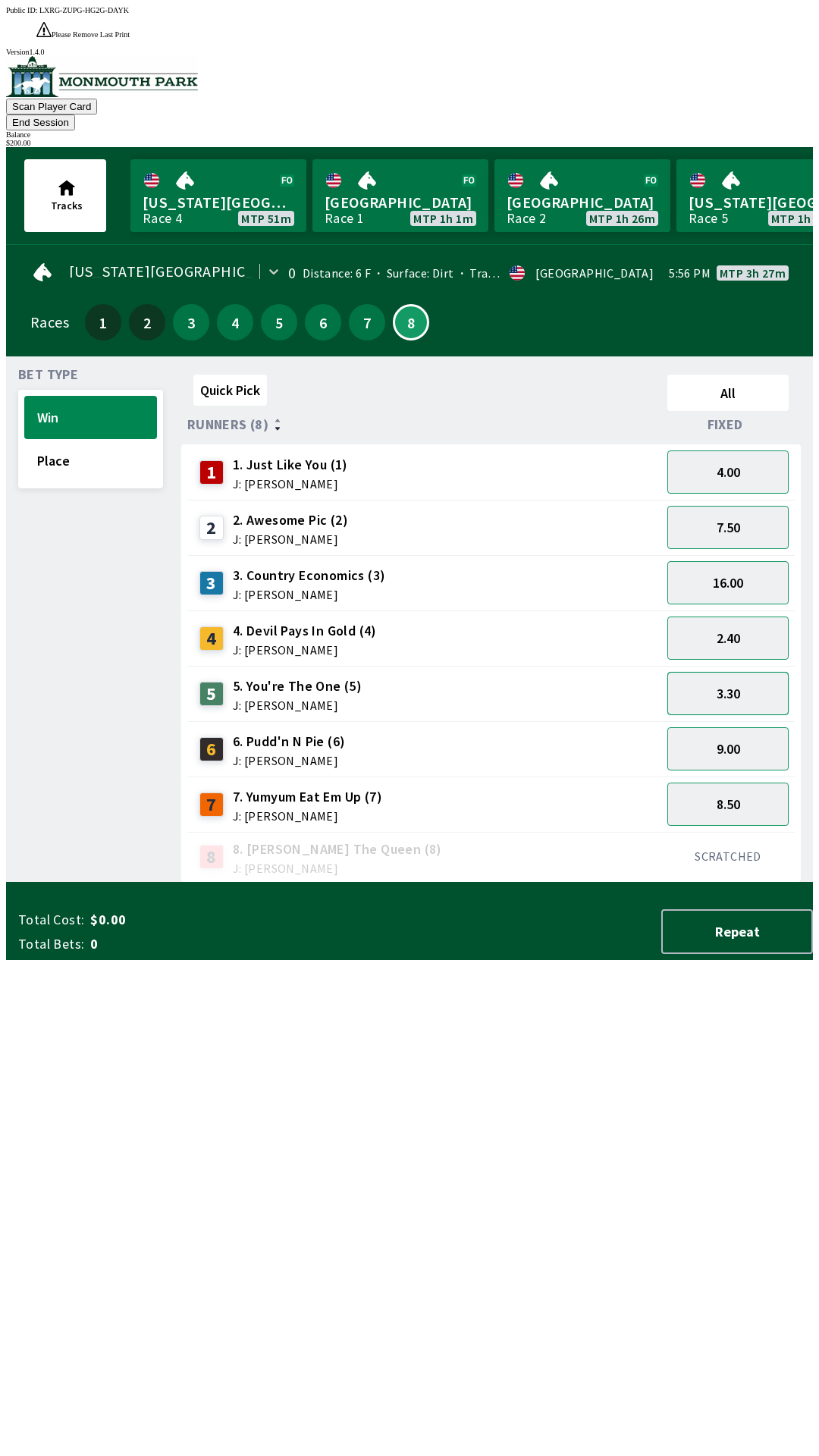
click at [751, 671] on button "3.30" at bounding box center [728, 693] width 122 height 43
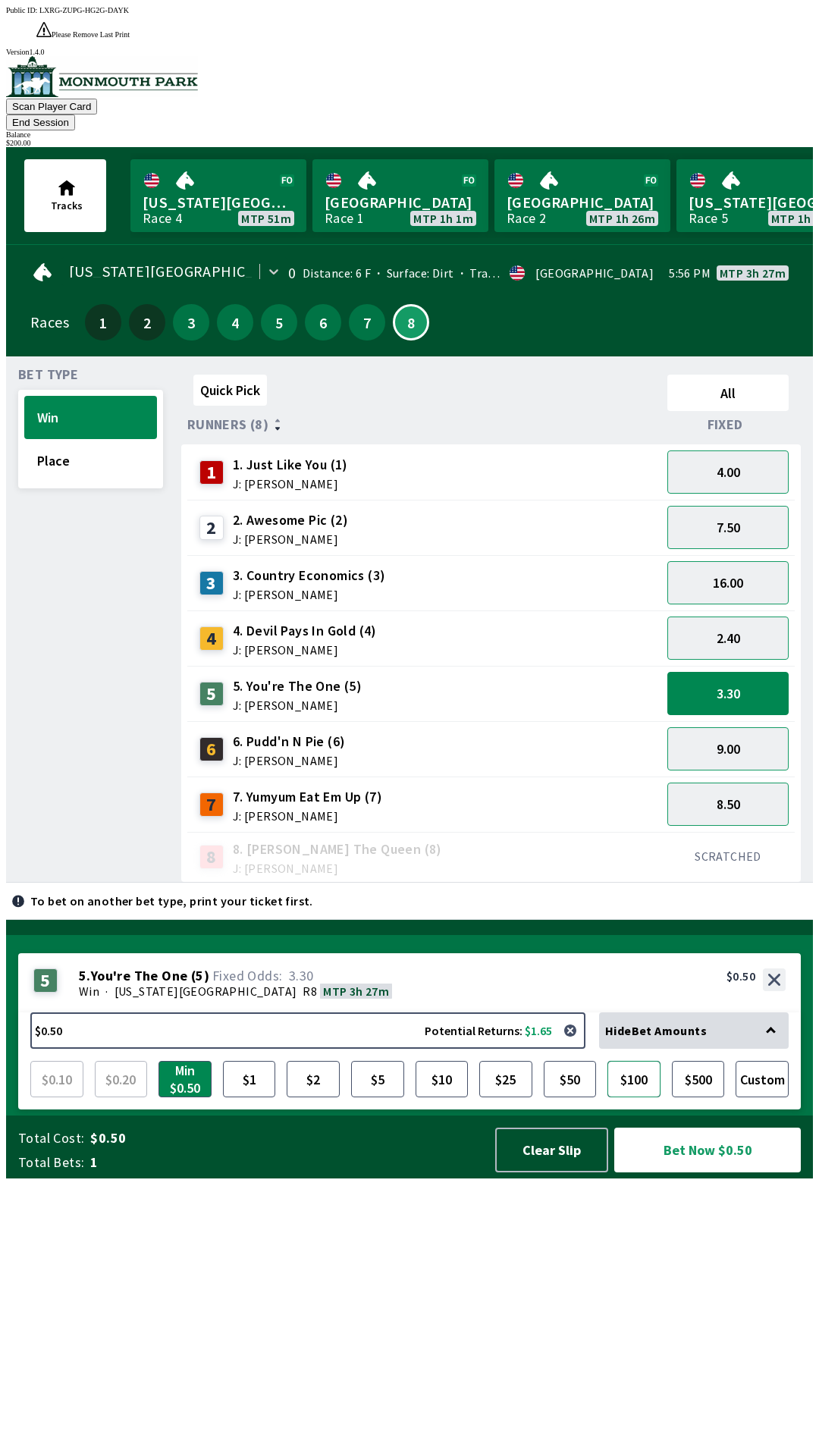
click at [646, 1097] on button "$100" at bounding box center [634, 1079] width 54 height 36
click at [711, 1172] on button "Bet Now $100.00" at bounding box center [708, 1150] width 186 height 45
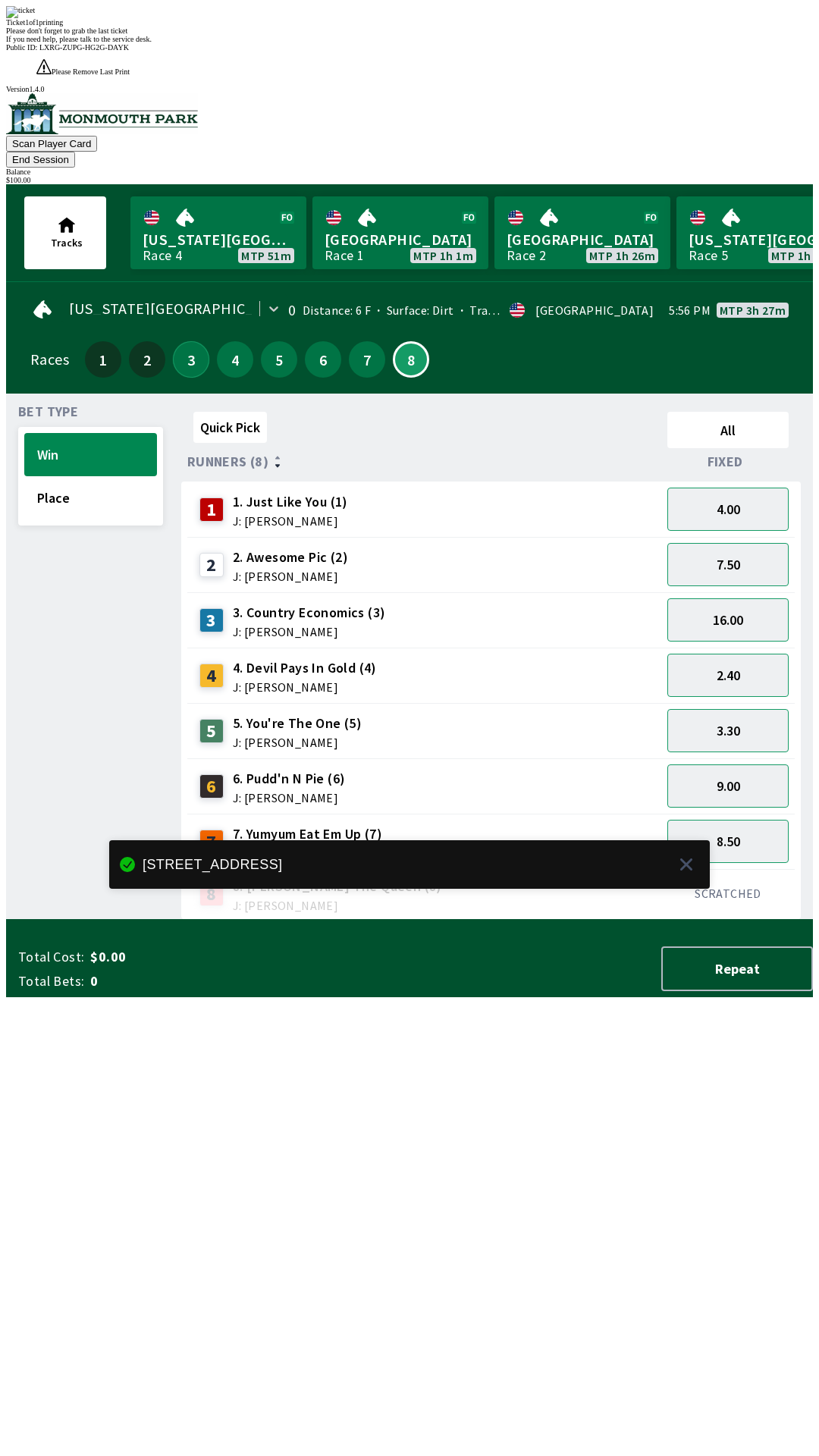
click at [182, 341] on button "3" at bounding box center [191, 359] width 36 height 36
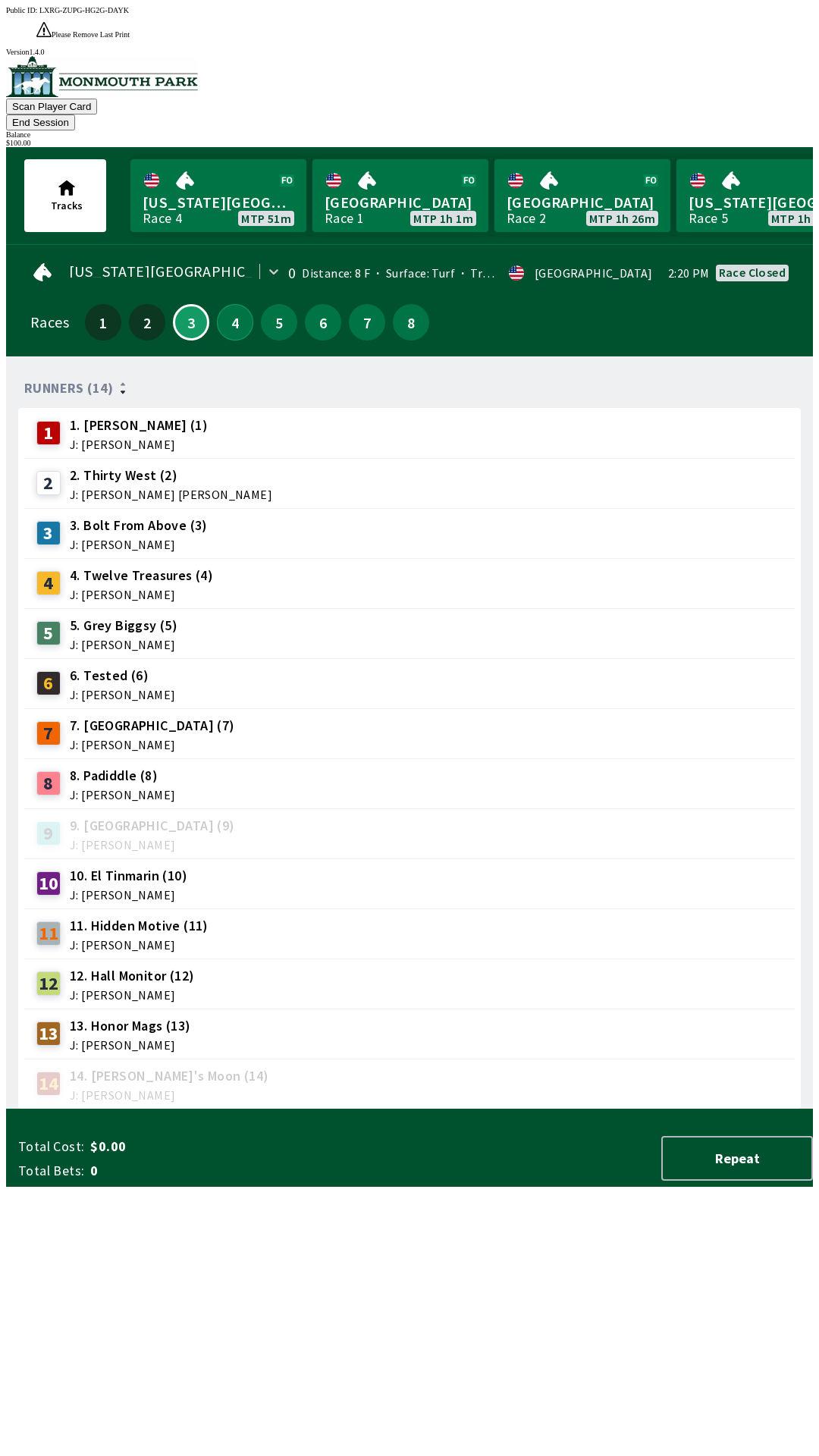
click at [242, 304] on button "4" at bounding box center [235, 322] width 36 height 36
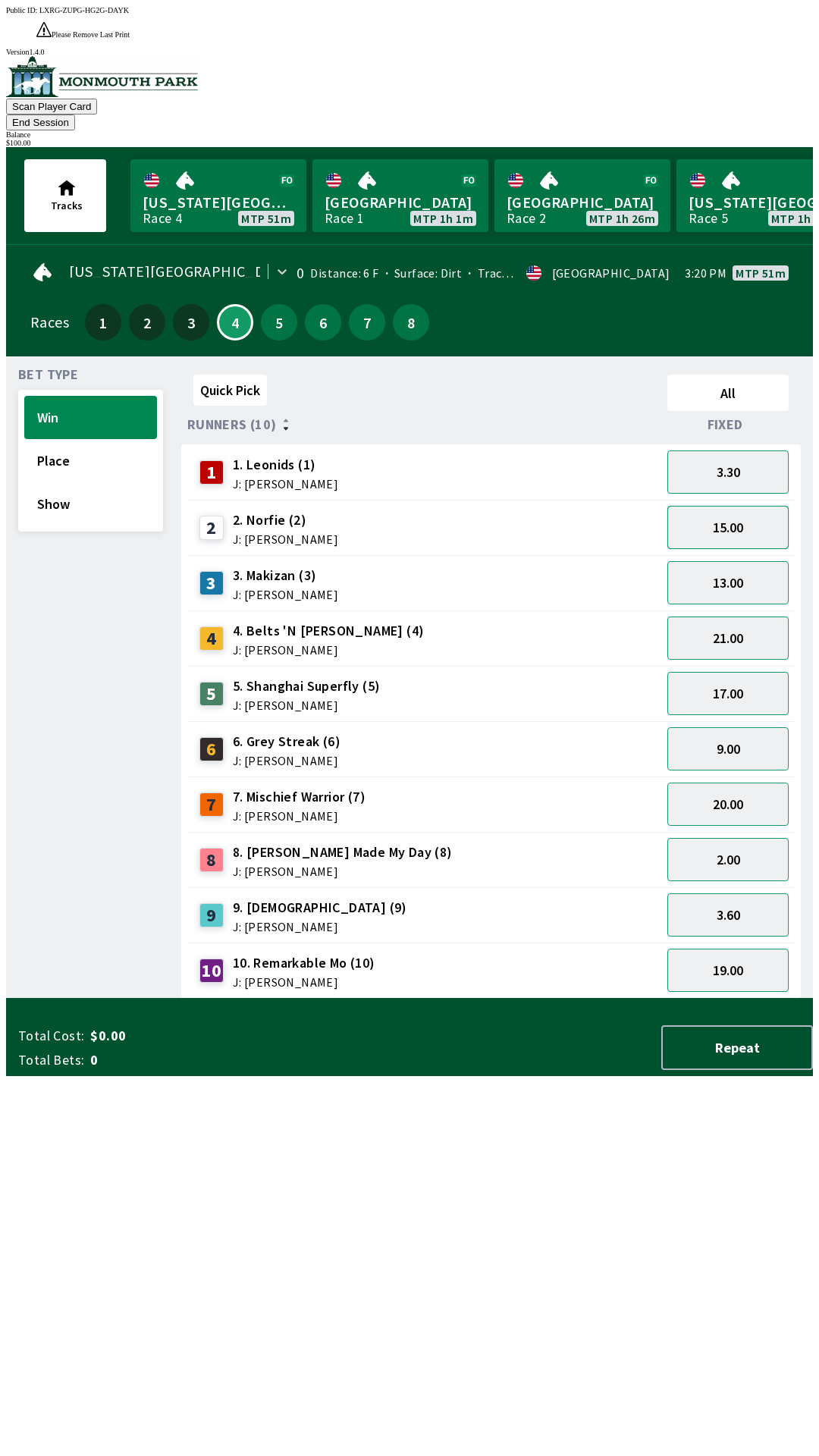
click at [754, 506] on button "15.00" at bounding box center [728, 527] width 122 height 43
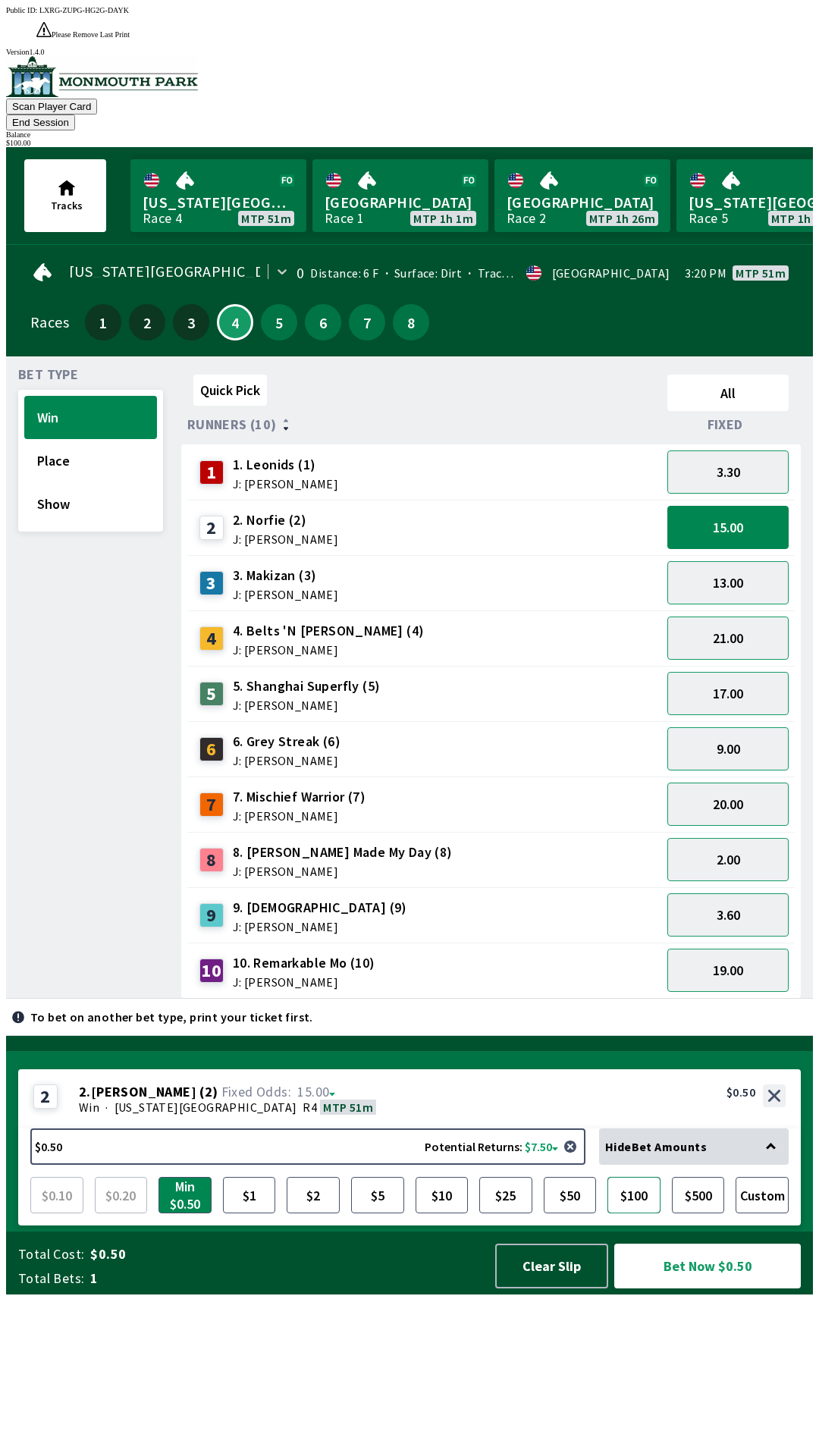
click at [646, 1213] on button "$100" at bounding box center [634, 1195] width 54 height 36
click at [720, 1289] on button "Bet Now $100.00" at bounding box center [708, 1266] width 186 height 45
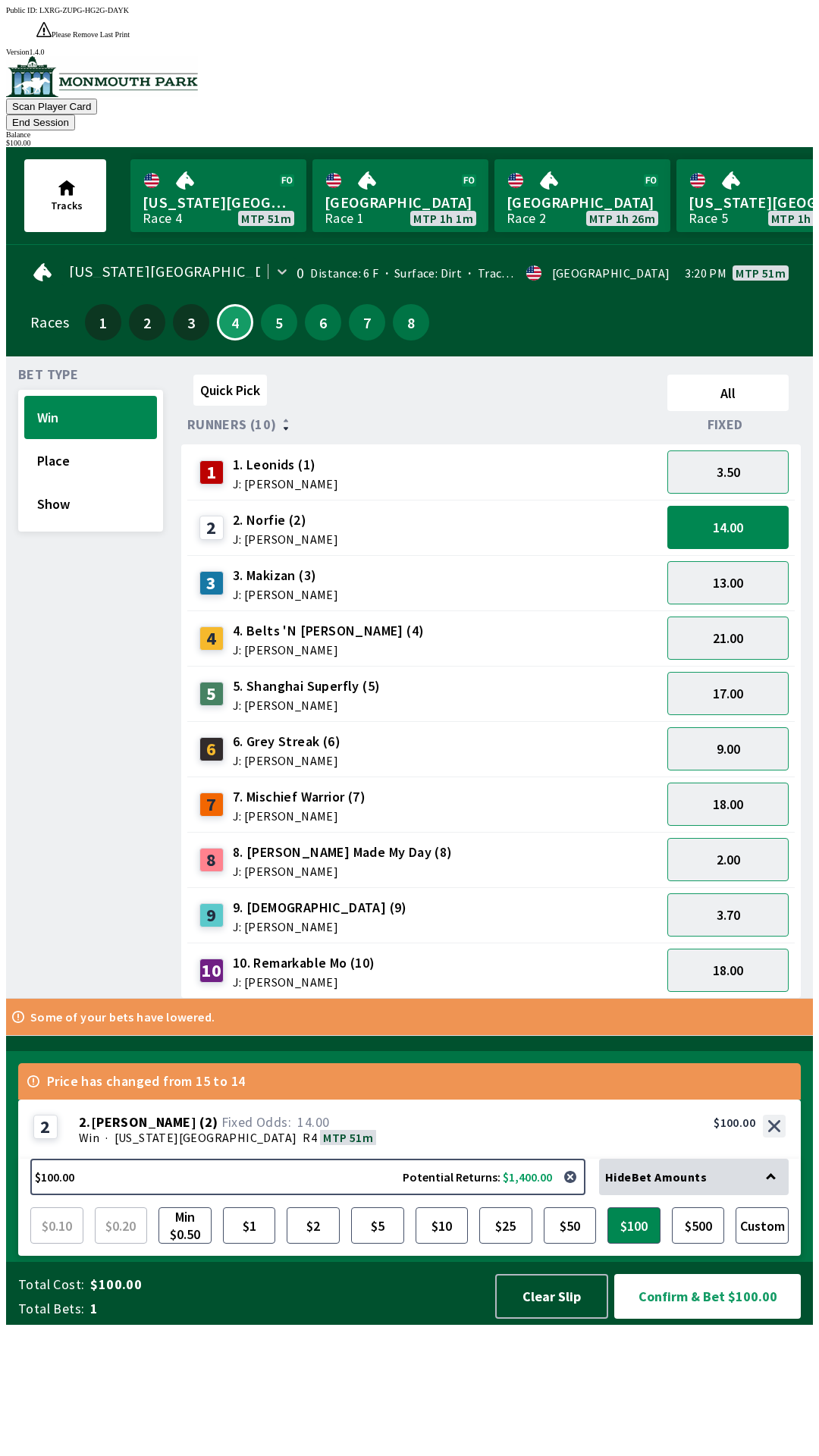
click at [241, 1100] on div "Price has changed from 15 to 14" at bounding box center [409, 1081] width 783 height 36
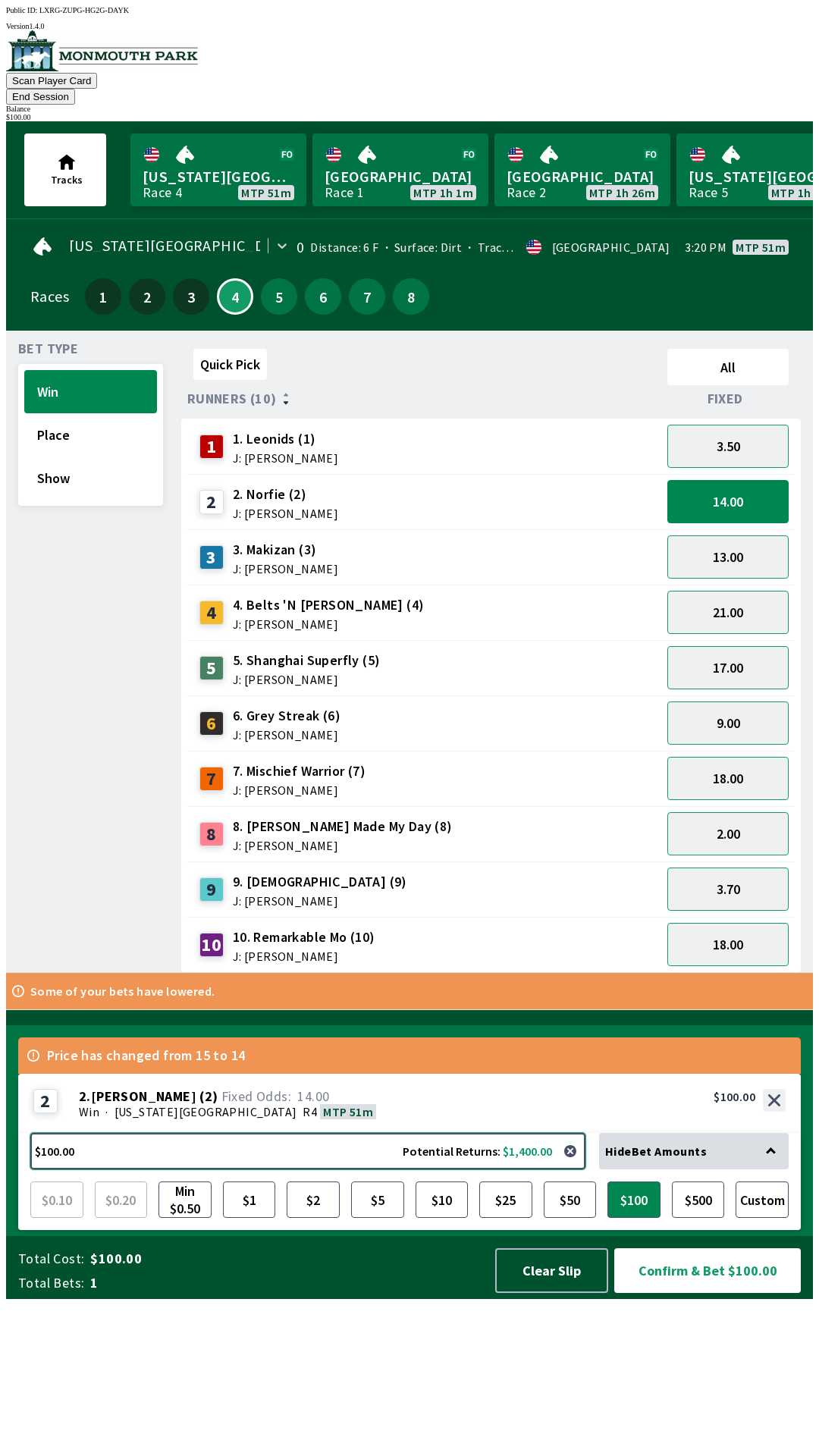
click at [537, 1169] on button "$100.00 Potential Returns: $1,400.00" at bounding box center [307, 1151] width 555 height 36
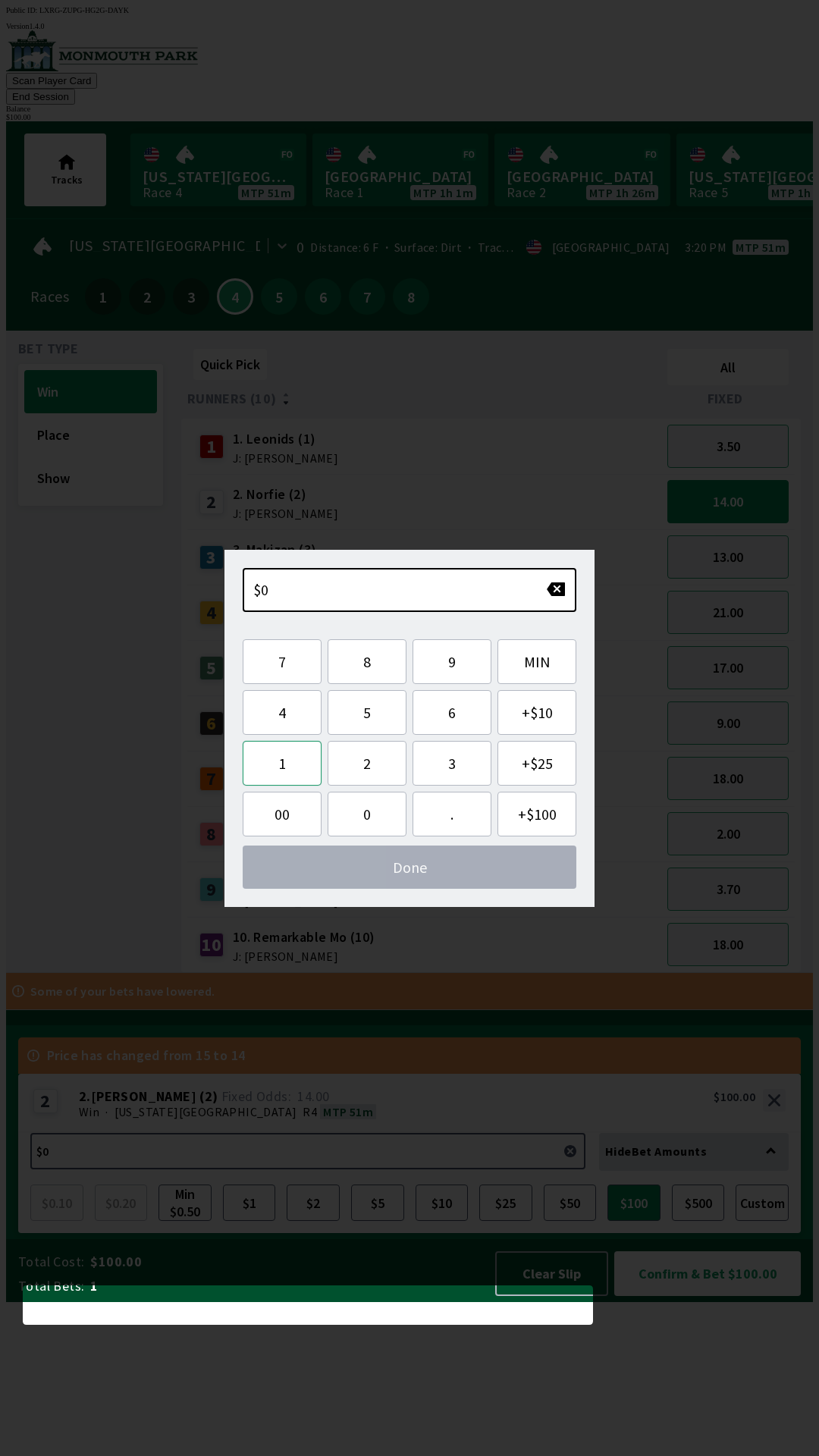
click at [297, 765] on button "1" at bounding box center [281, 763] width 79 height 45
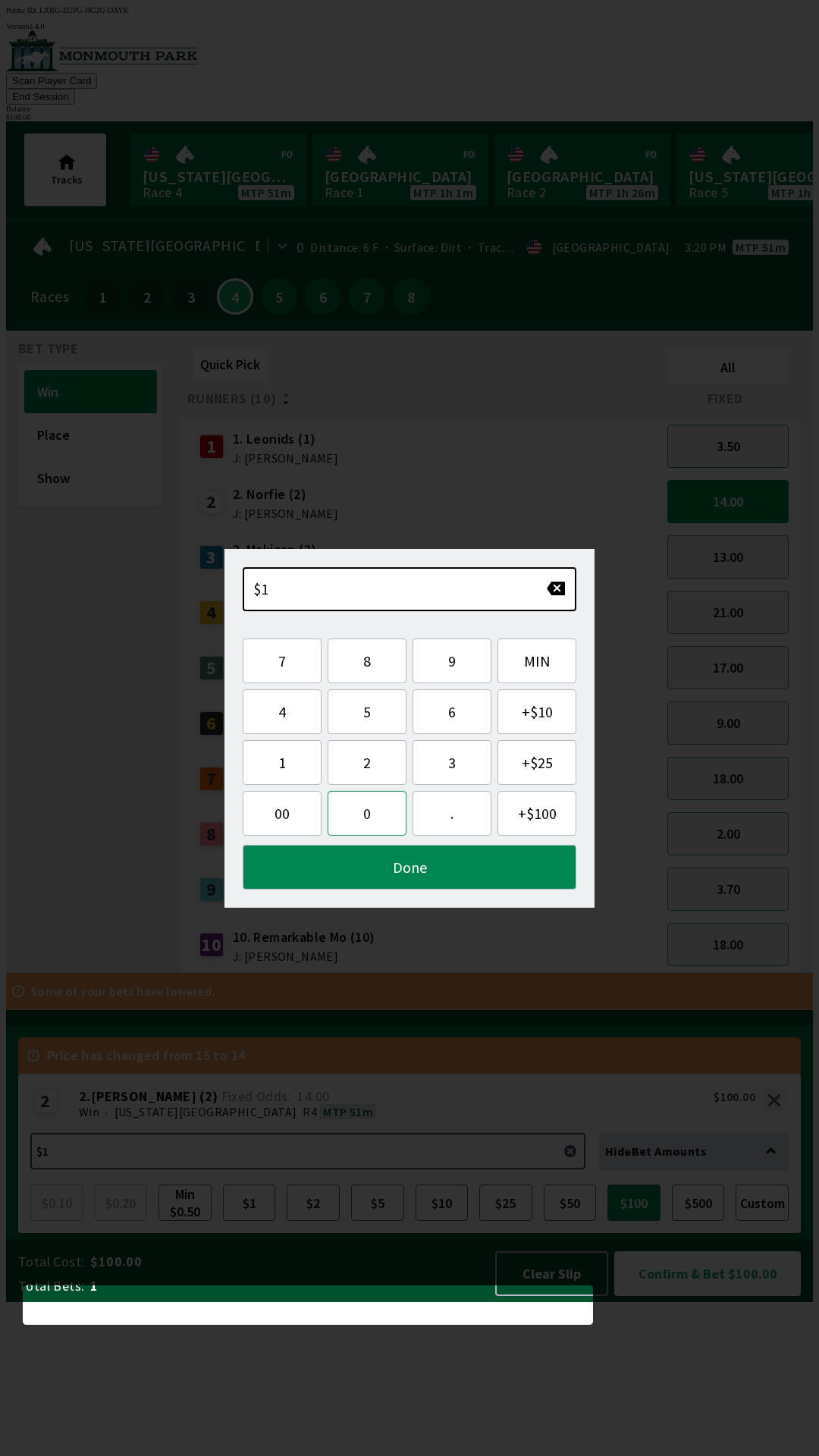
click at [365, 814] on button "0" at bounding box center [367, 813] width 79 height 45
click at [363, 828] on button "0" at bounding box center [367, 813] width 79 height 45
click at [379, 866] on button "Done" at bounding box center [409, 867] width 334 height 45
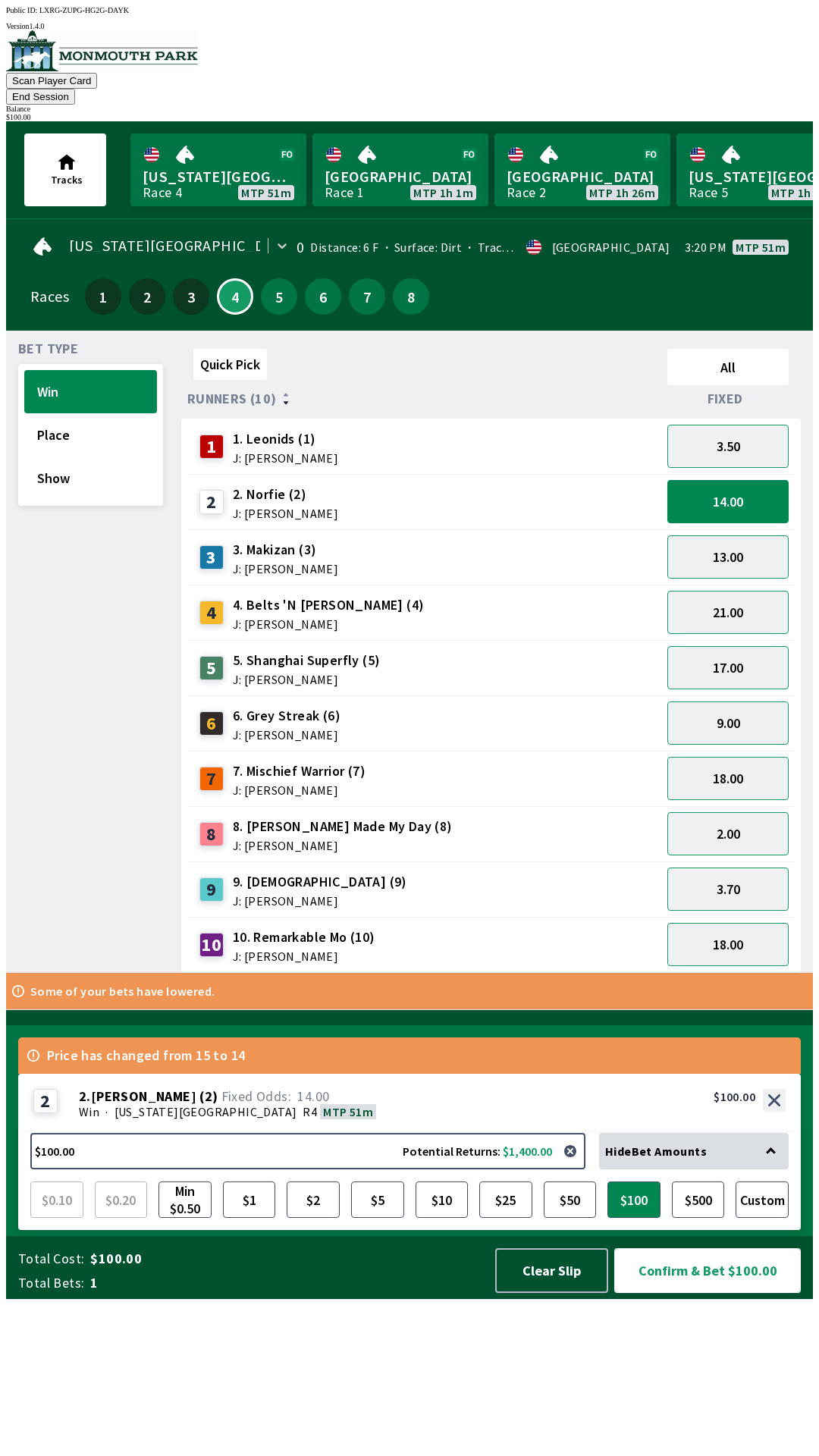
click at [728, 1293] on button "Confirm & Bet $100.00" at bounding box center [708, 1270] width 186 height 45
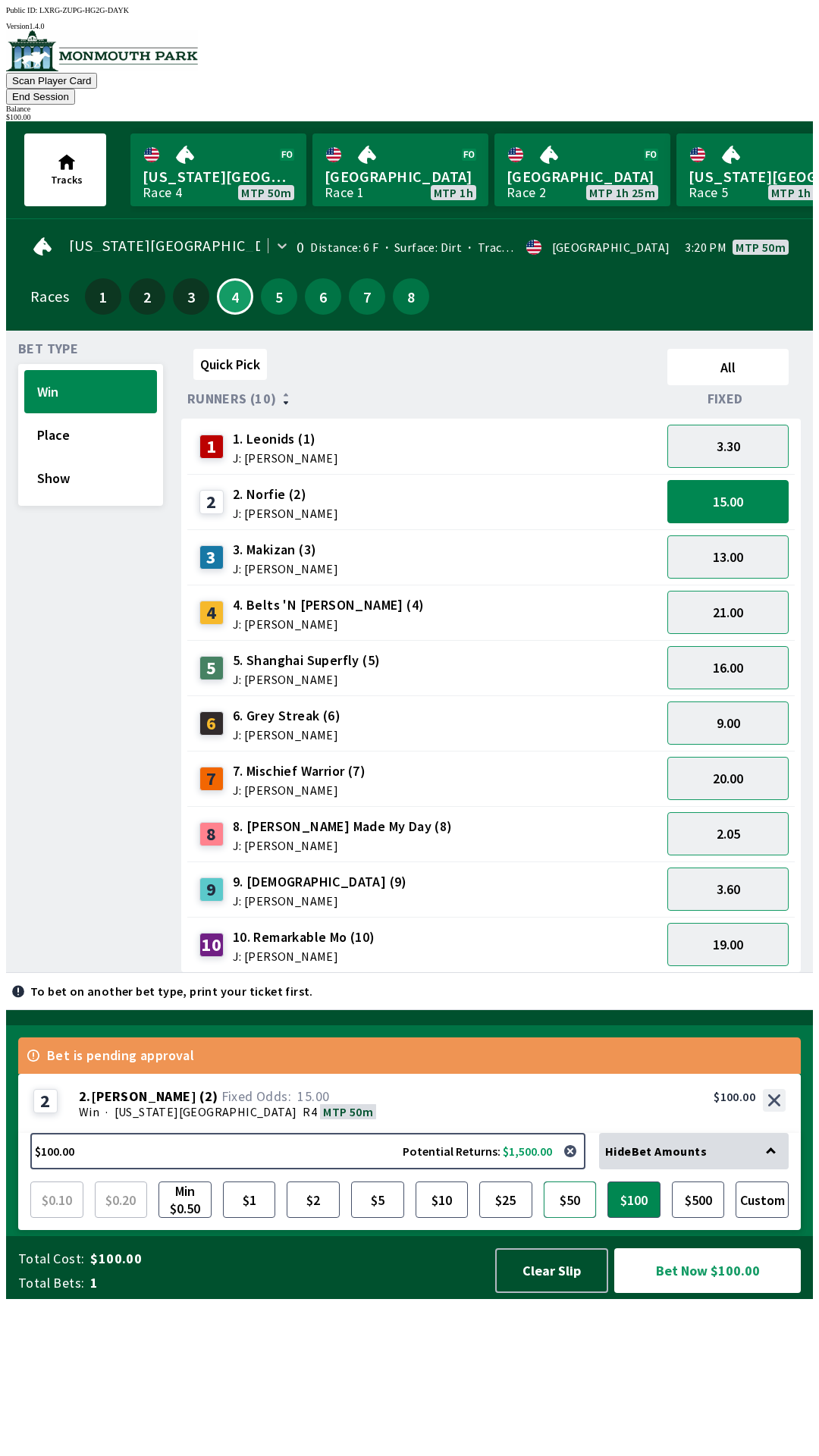
click at [561, 1218] on button "$50" at bounding box center [570, 1200] width 54 height 36
click at [570, 1293] on button "Clear Slip" at bounding box center [551, 1270] width 113 height 45
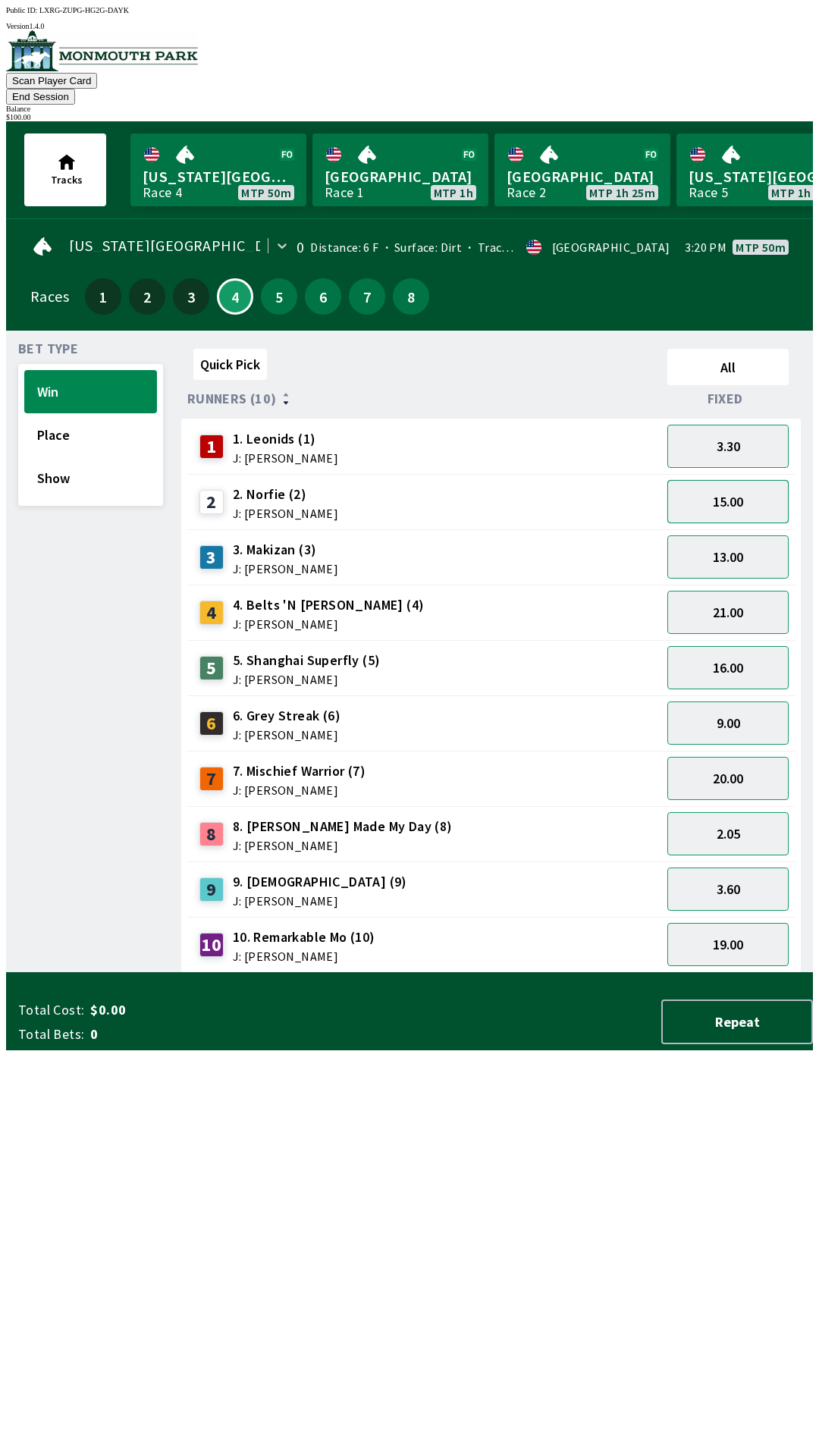
click at [753, 485] on button "15.00" at bounding box center [728, 501] width 122 height 43
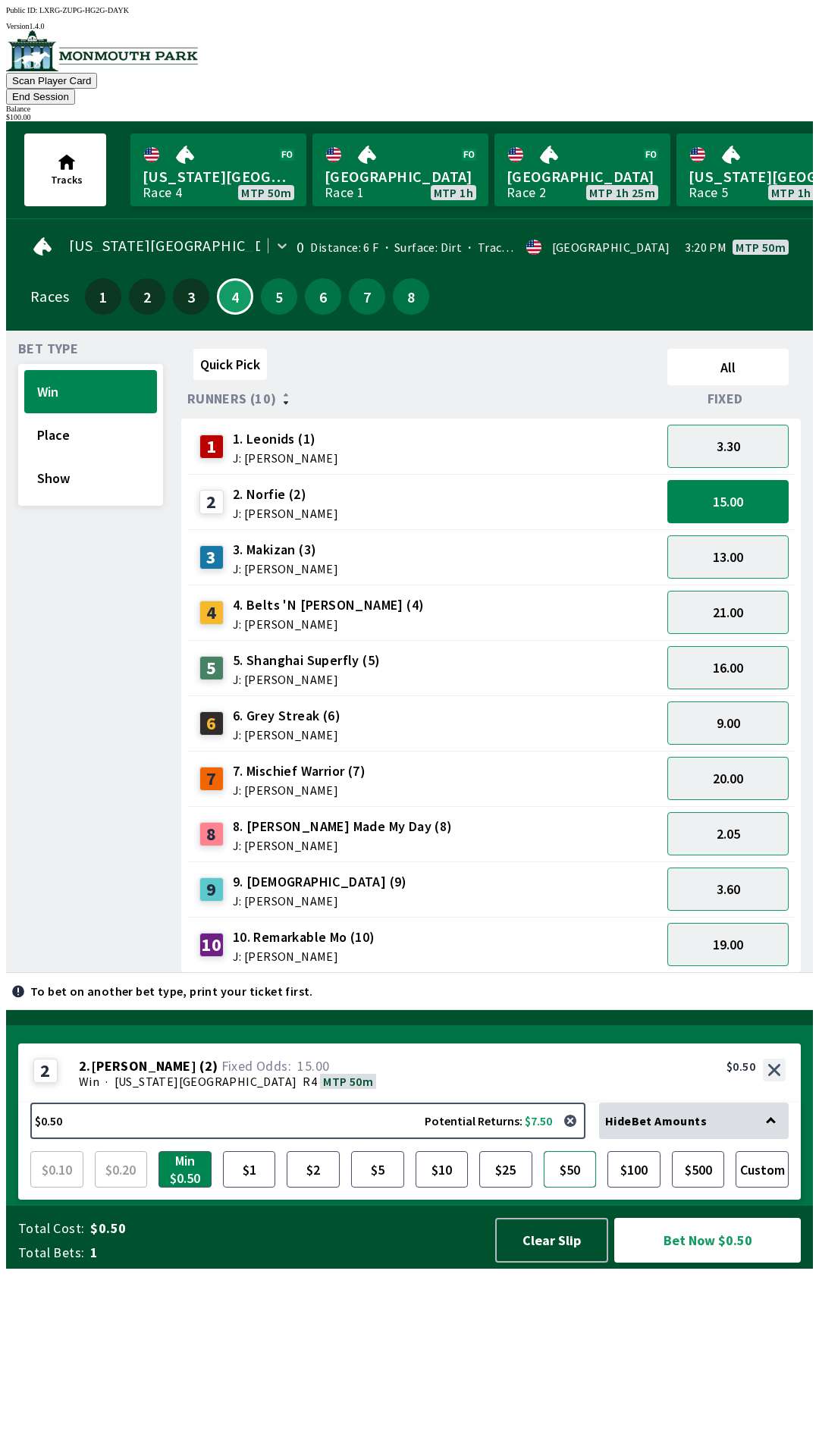
click at [576, 1188] on button "$50" at bounding box center [570, 1169] width 54 height 36
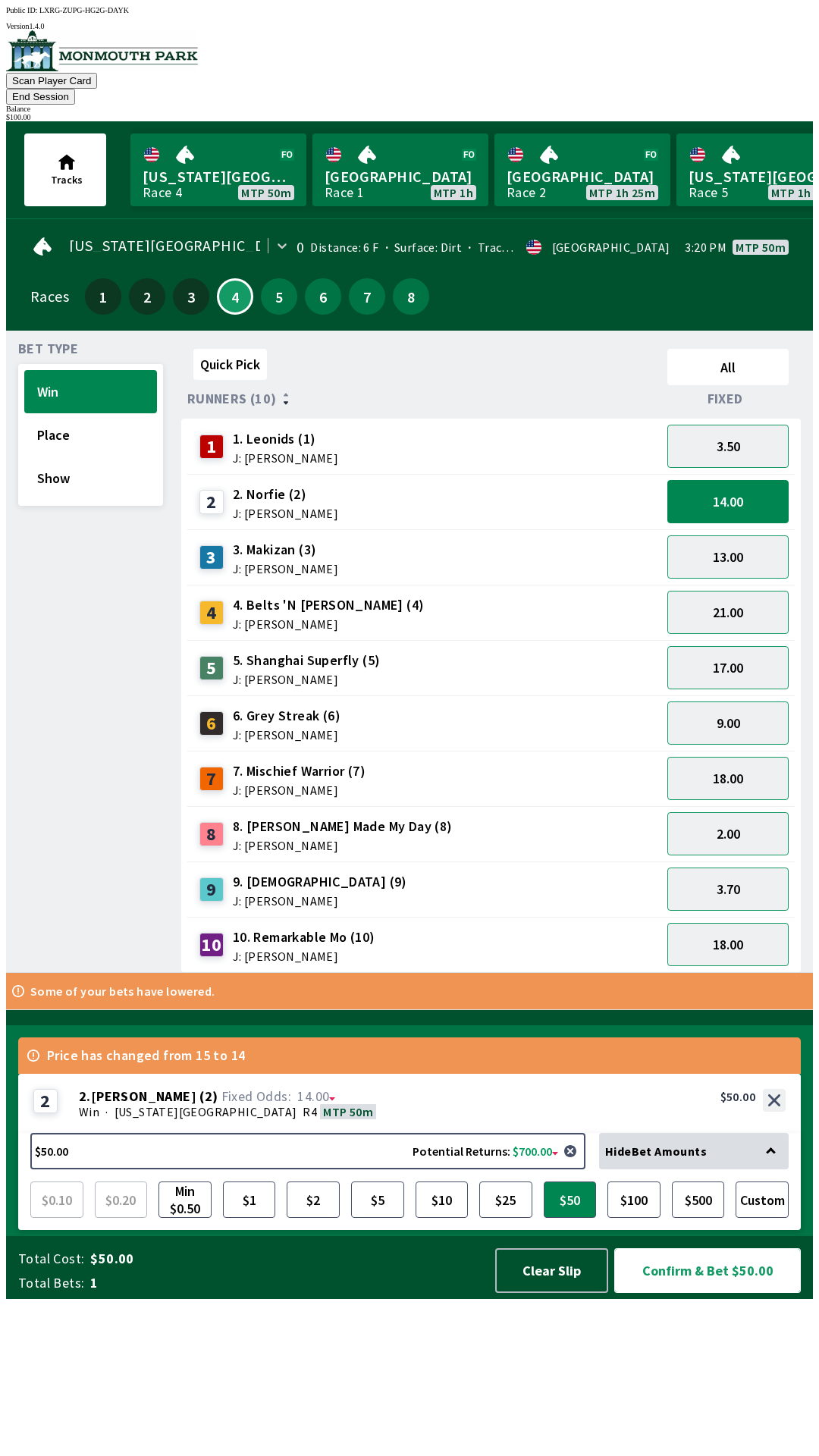
click at [709, 1293] on button "Confirm & Bet $50.00" at bounding box center [708, 1270] width 186 height 45
click at [735, 1293] on button "Confirm & Bet $50.00" at bounding box center [708, 1270] width 186 height 45
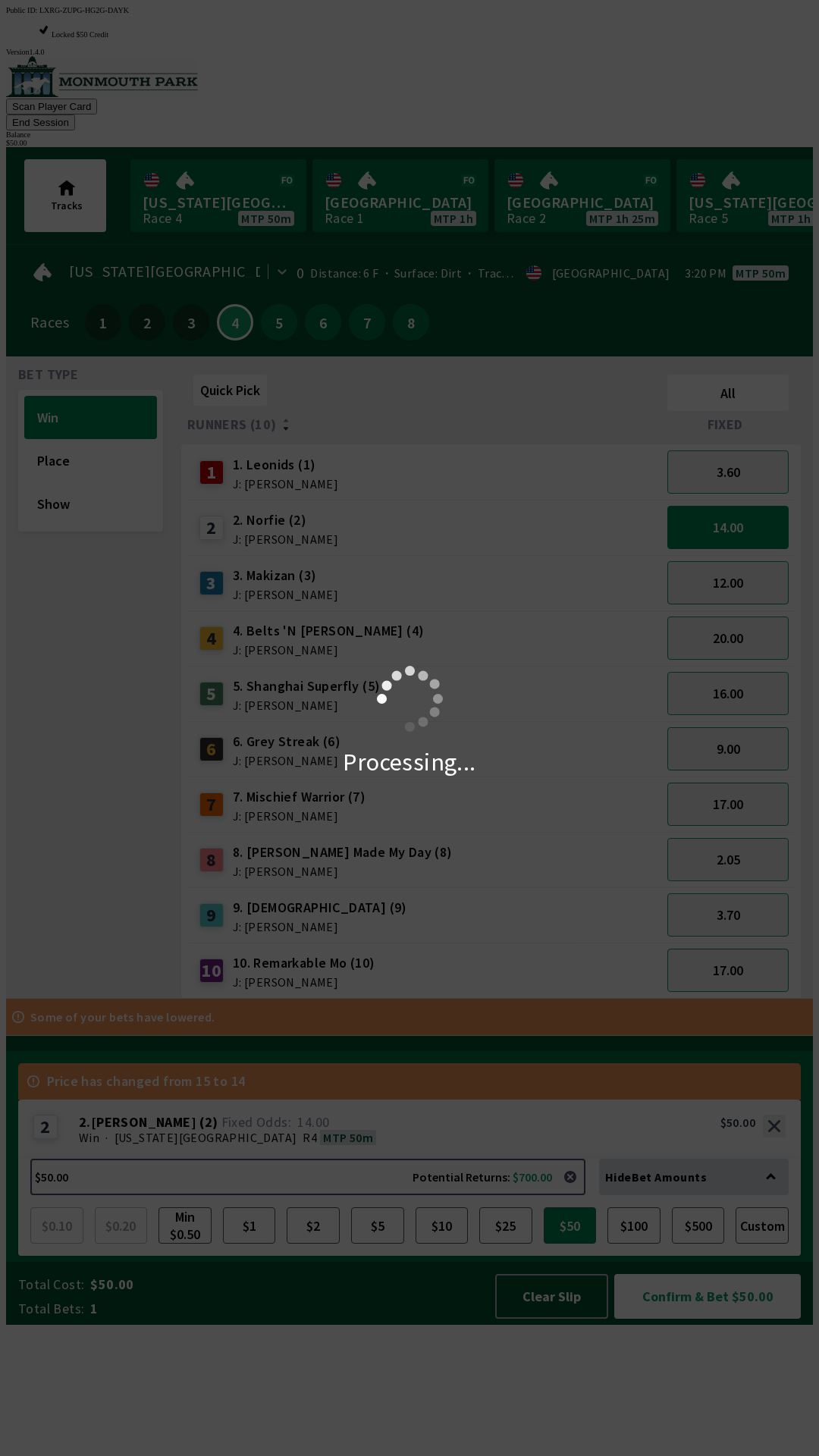
click at [564, 1428] on div "Processing..." at bounding box center [409, 728] width 819 height 1456
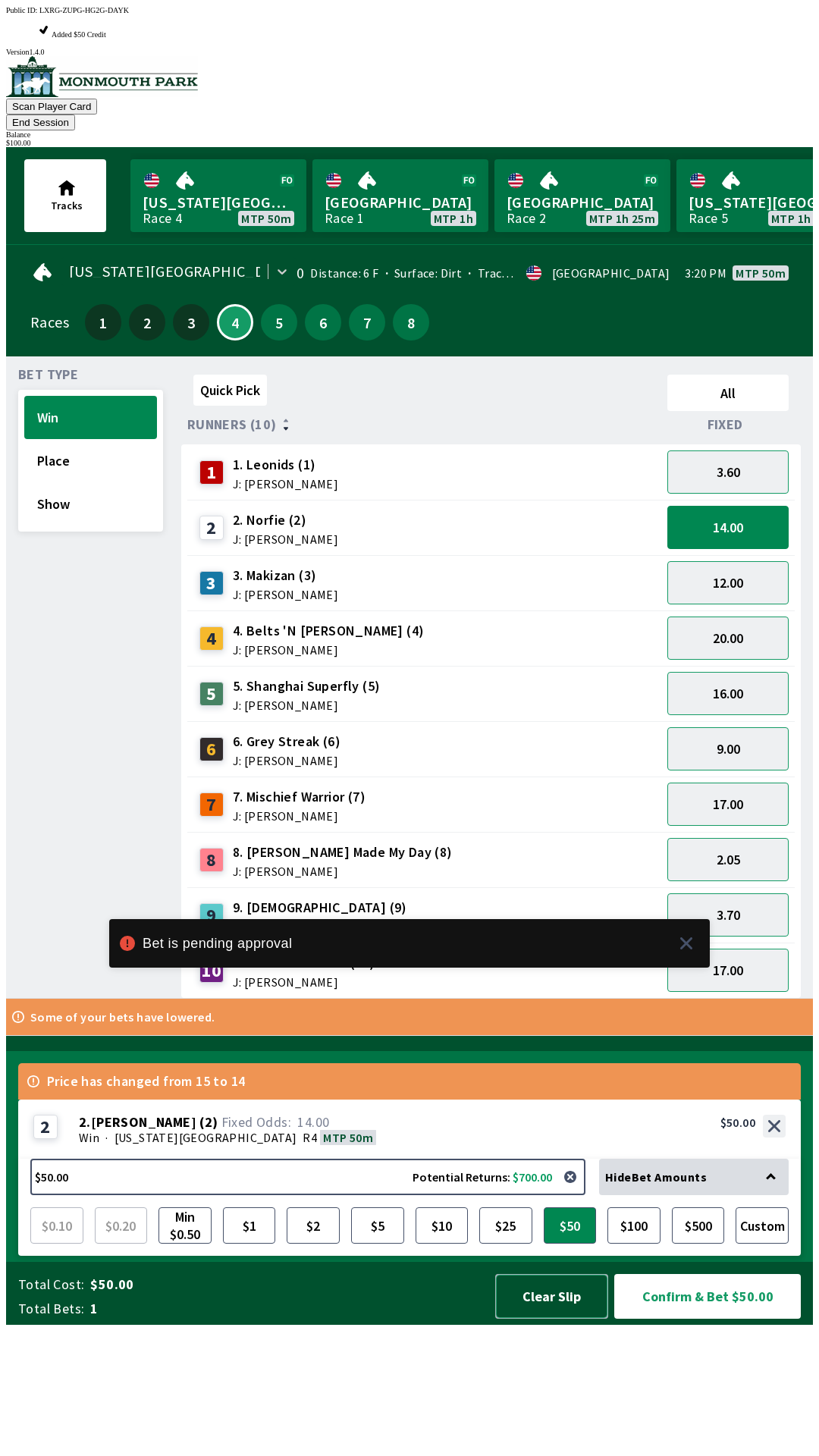
click at [559, 1319] on button "Clear Slip" at bounding box center [551, 1296] width 113 height 45
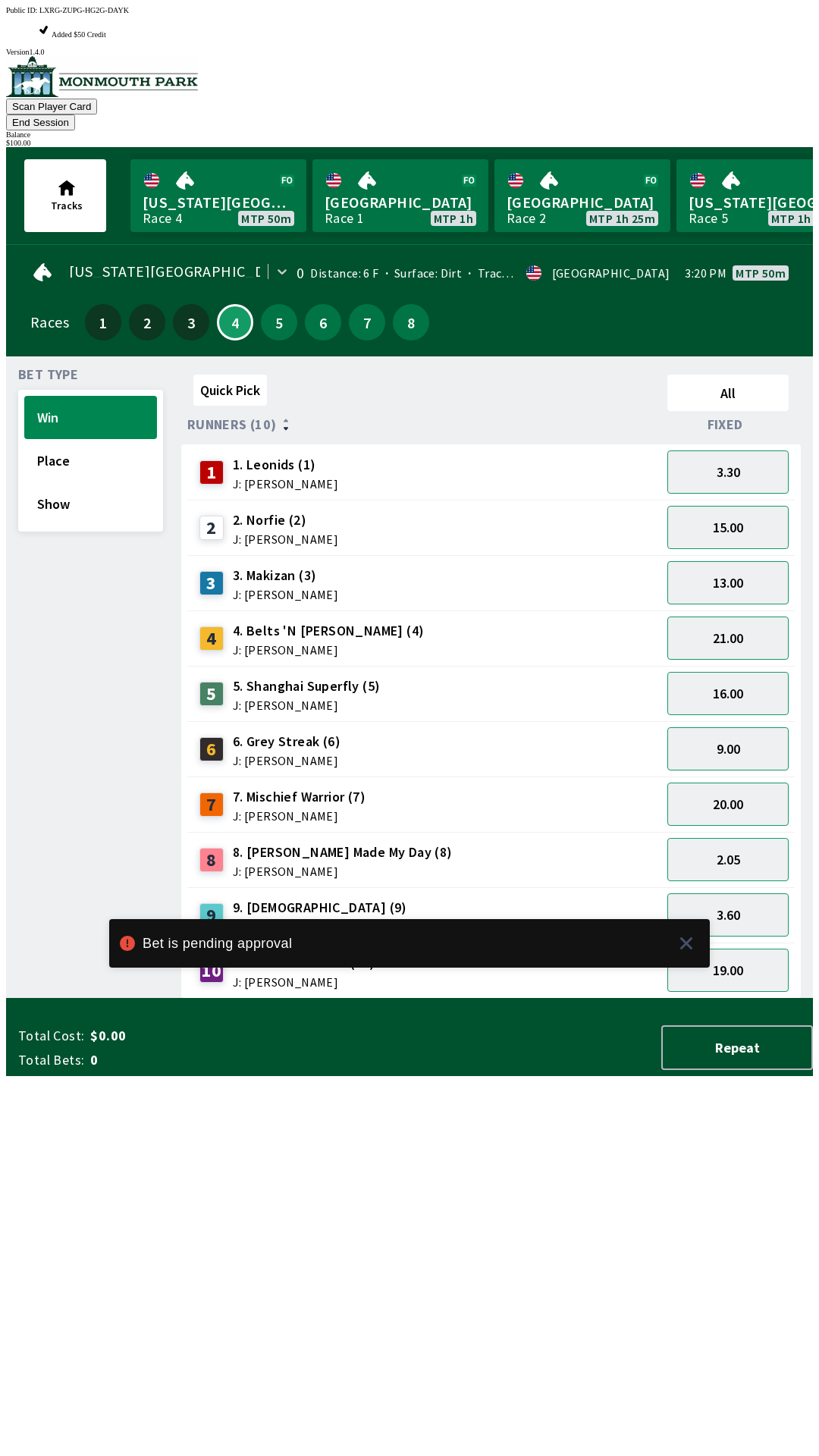
click at [559, 1070] on div "Total Cost: $0.00 Total Bets: 0 Repeat" at bounding box center [415, 1048] width 795 height 45
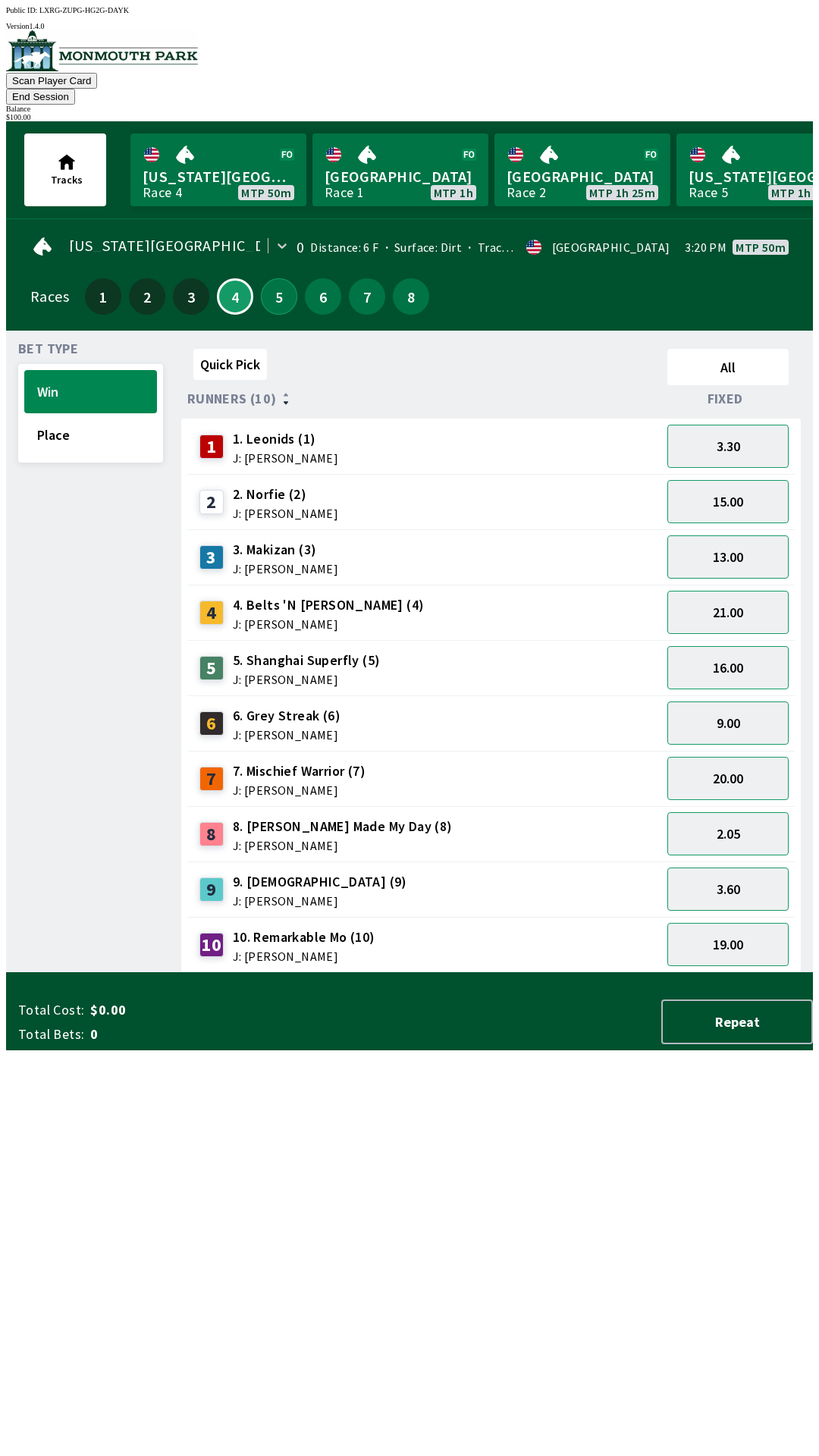
click at [280, 278] on button "5" at bounding box center [279, 296] width 36 height 36
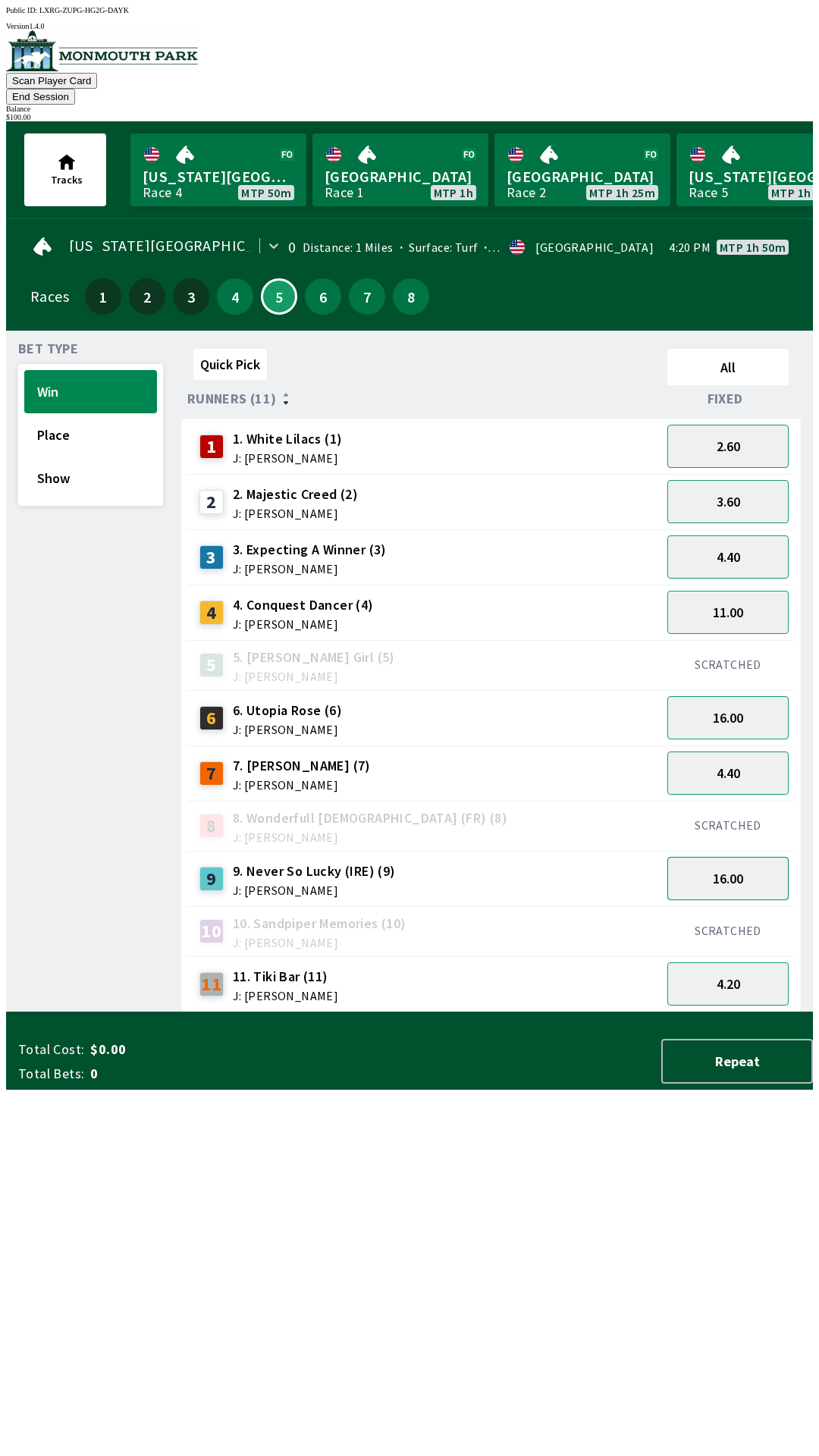
click at [745, 857] on button "16.00" at bounding box center [728, 879] width 122 height 43
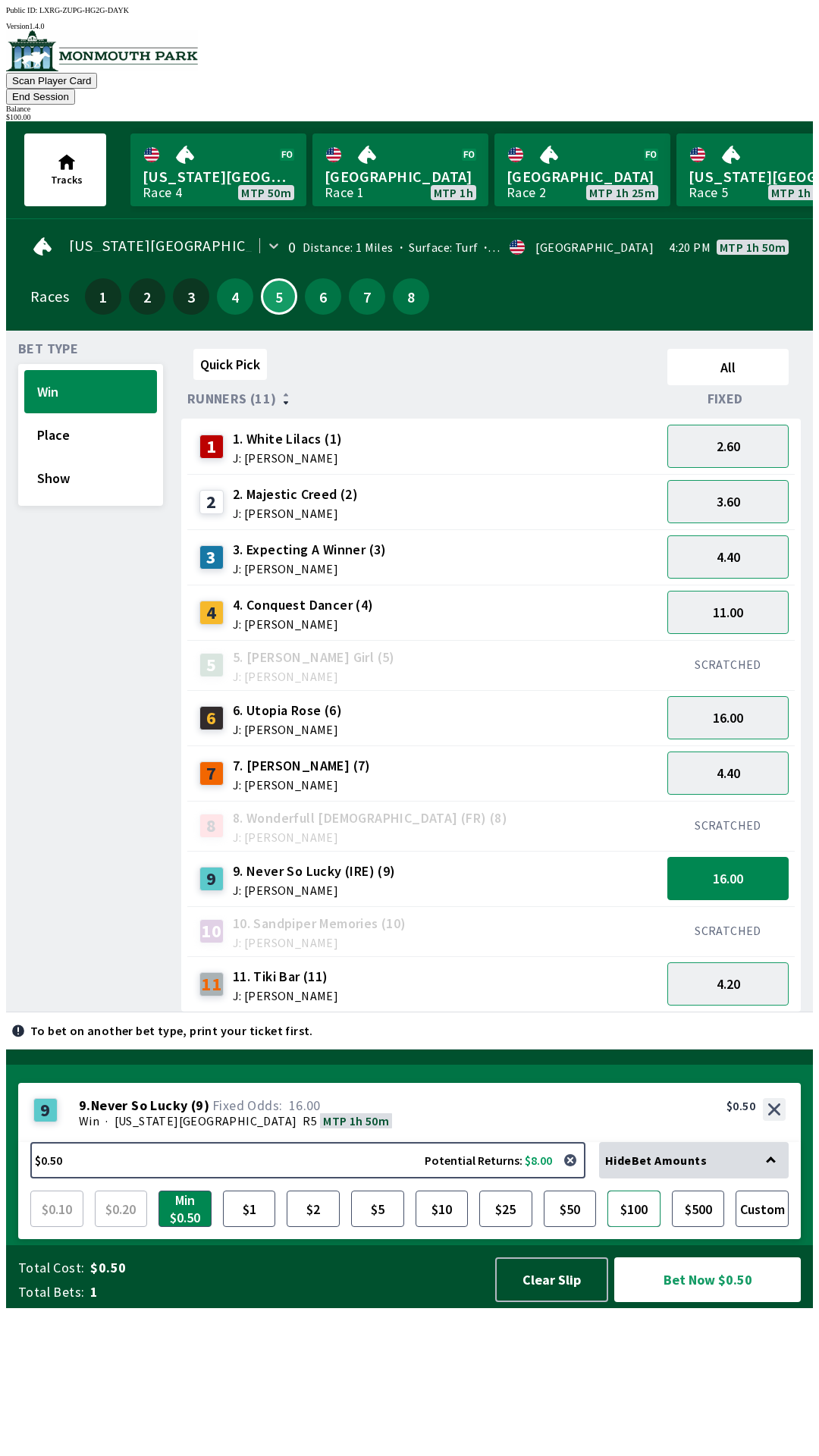
click at [651, 1227] on button "$100" at bounding box center [634, 1208] width 54 height 36
click at [696, 1302] on button "Bet Now $100.00" at bounding box center [708, 1280] width 186 height 45
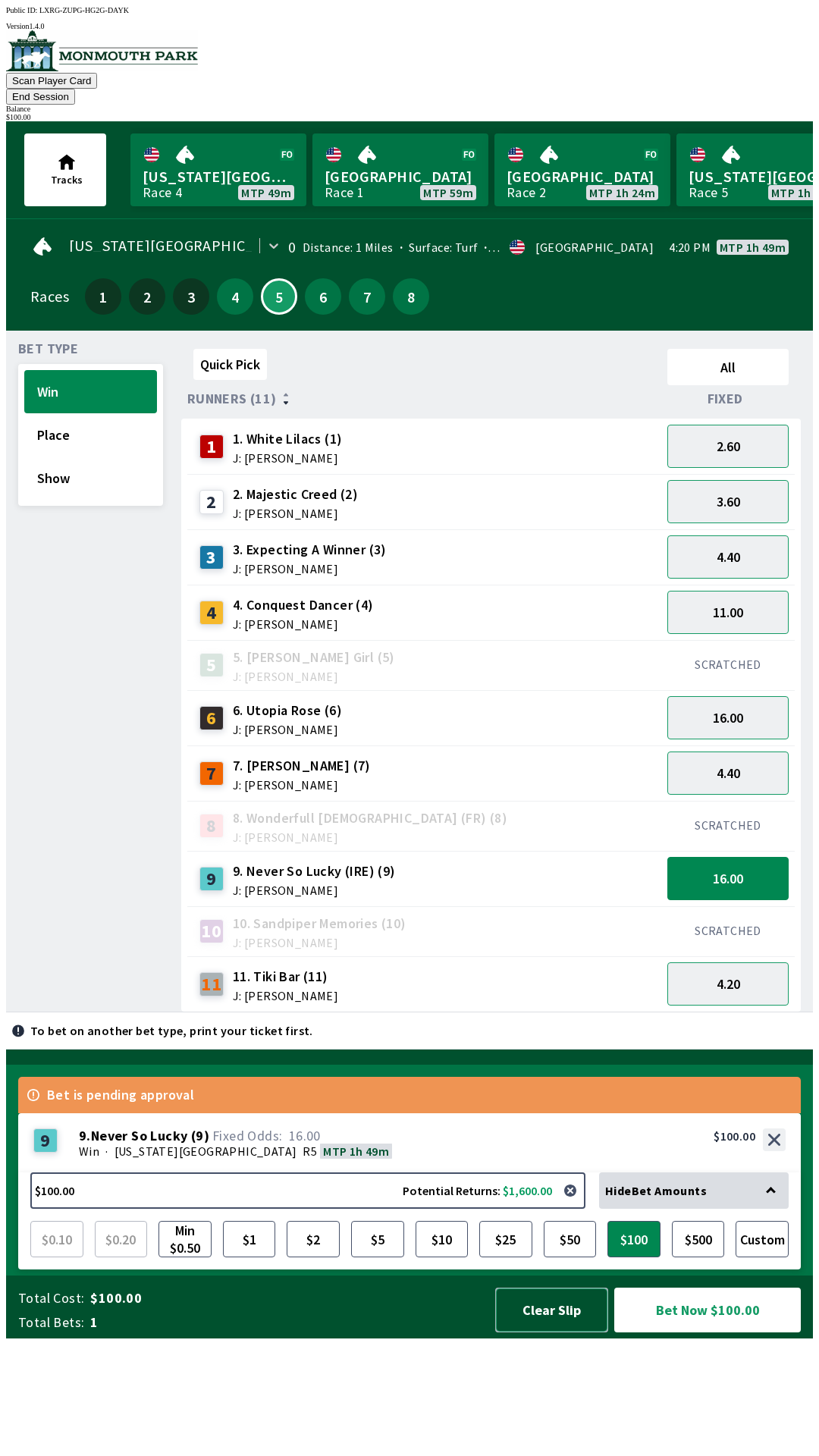
click at [540, 1333] on button "Clear Slip" at bounding box center [551, 1310] width 113 height 45
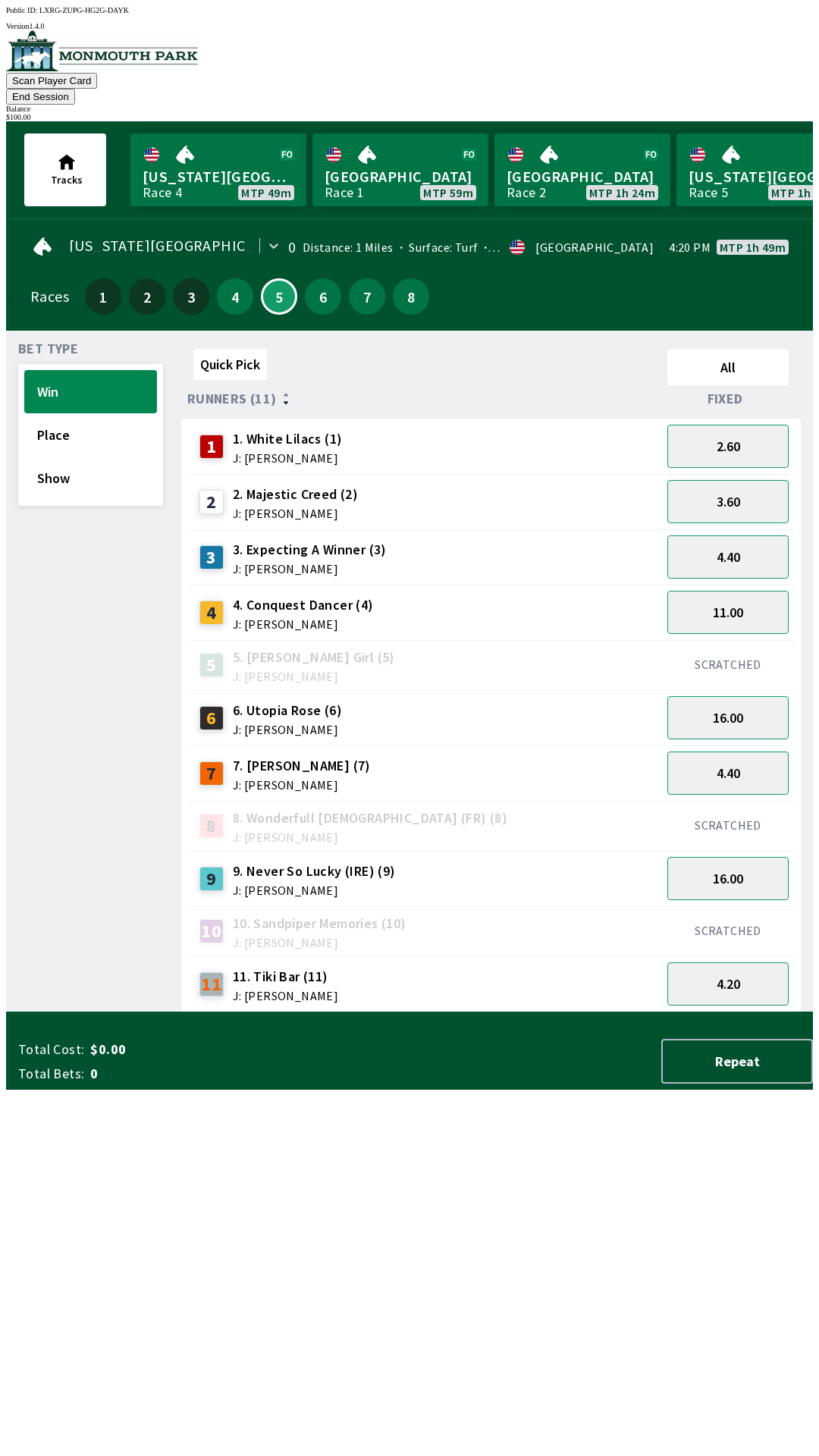
click at [547, 1083] on div "Total Cost: $0.00 Total Bets: 0 Repeat" at bounding box center [415, 1062] width 795 height 45
click at [75, 89] on button "End Session" at bounding box center [41, 97] width 69 height 16
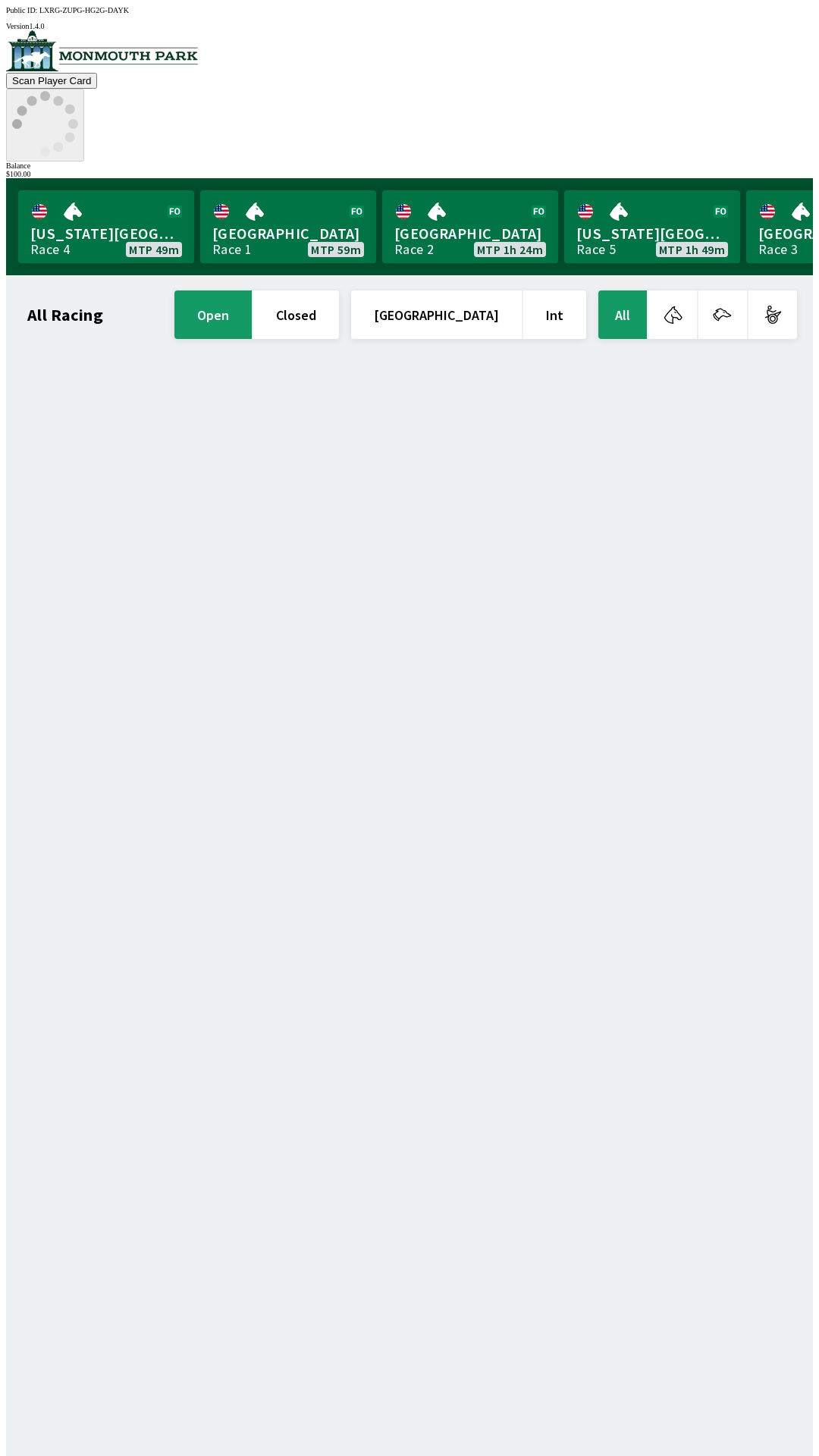
click at [644, 178] on div "[US_STATE][GEOGRAPHIC_DATA] 4 MTP 49m [GEOGRAPHIC_DATA] 1 MTP 59m [GEOGRAPHIC_D…" at bounding box center [415, 226] width 795 height 97
click at [78, 91] on icon at bounding box center [45, 123] width 66 height 66
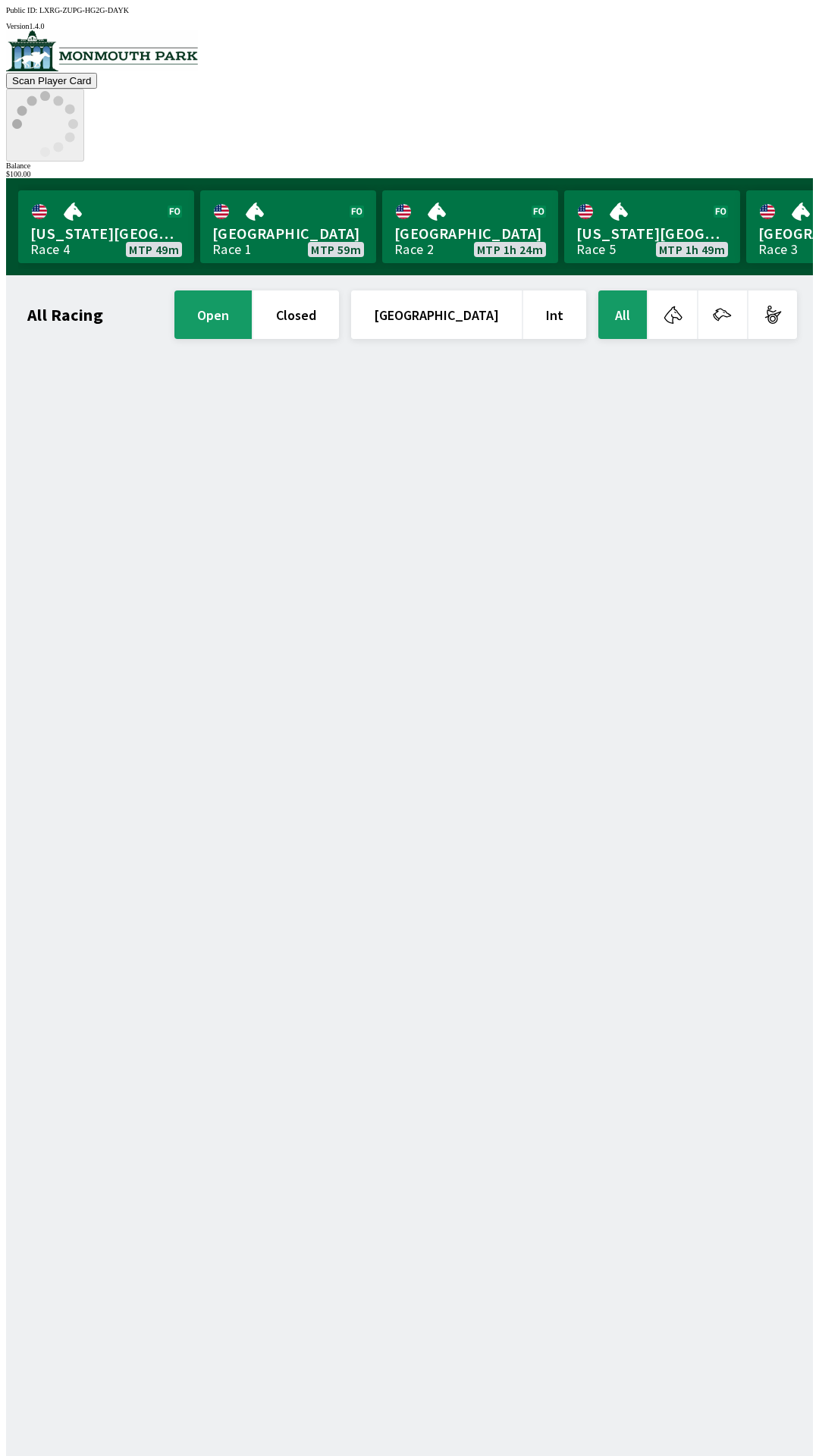
click at [644, 178] on div "[US_STATE][GEOGRAPHIC_DATA] 4 MTP 49m [GEOGRAPHIC_DATA] 1 MTP 59m [GEOGRAPHIC_D…" at bounding box center [415, 226] width 795 height 97
